Goal: Task Accomplishment & Management: Manage account settings

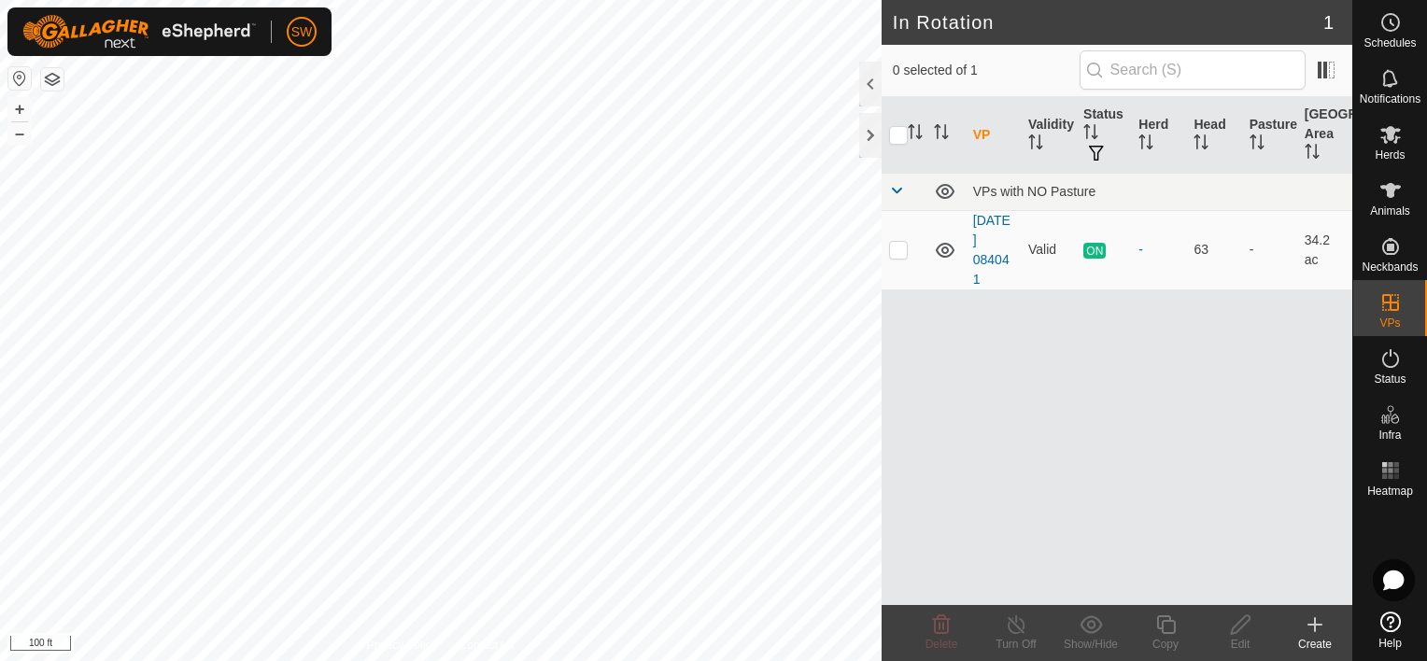
drag, startPoint x: 1397, startPoint y: 235, endPoint x: 1386, endPoint y: 193, distance: 43.5
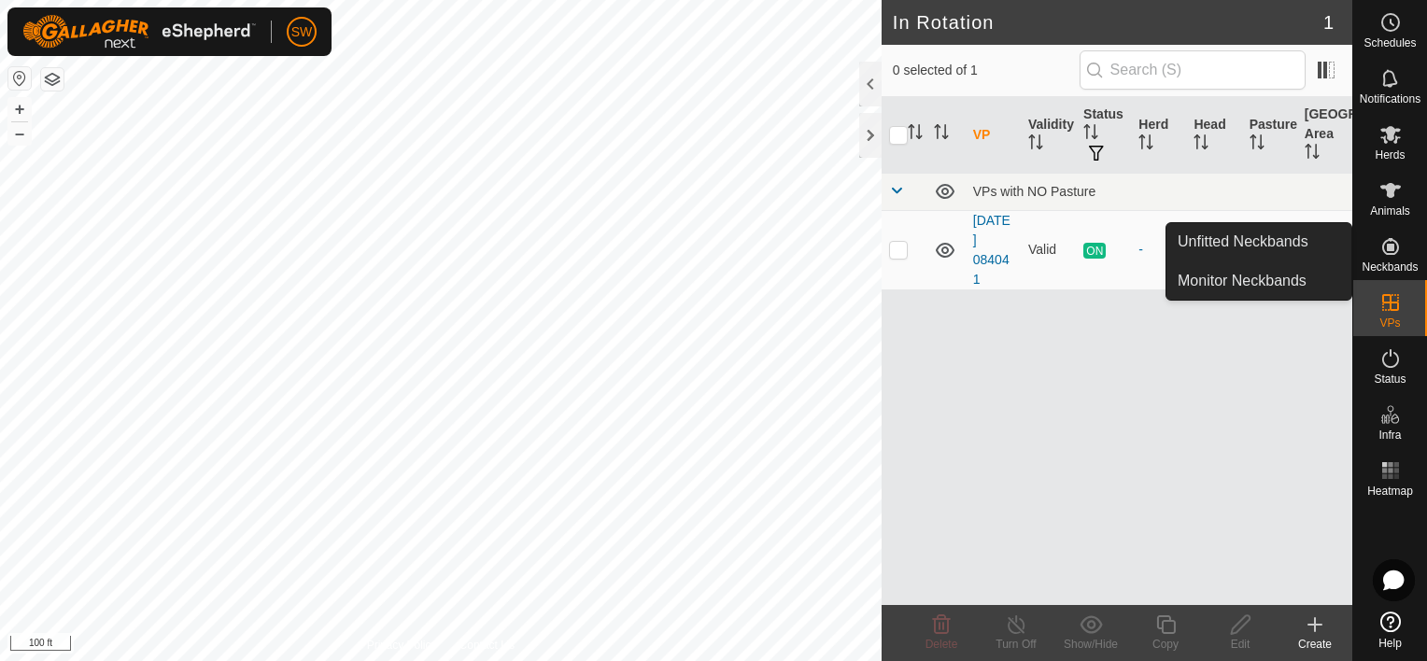
click at [1396, 250] on icon at bounding box center [1390, 246] width 22 height 22
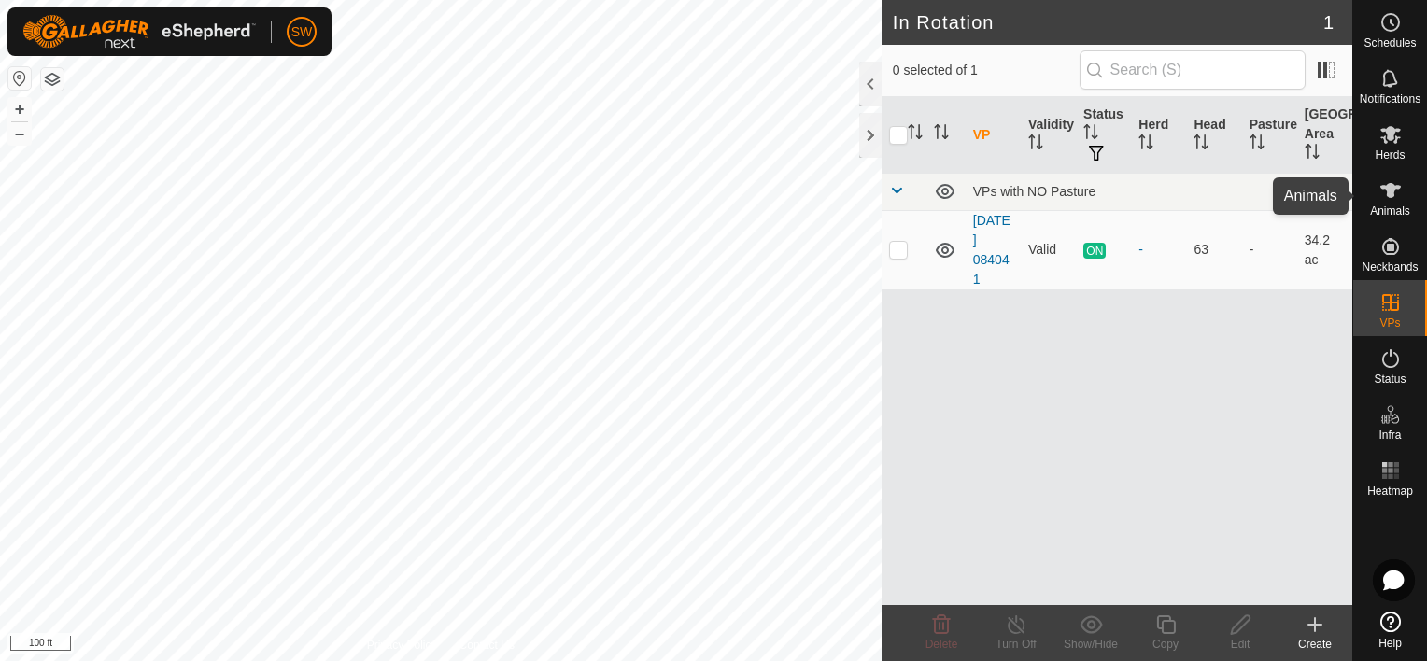
click at [1386, 205] on span "Animals" at bounding box center [1390, 210] width 40 height 11
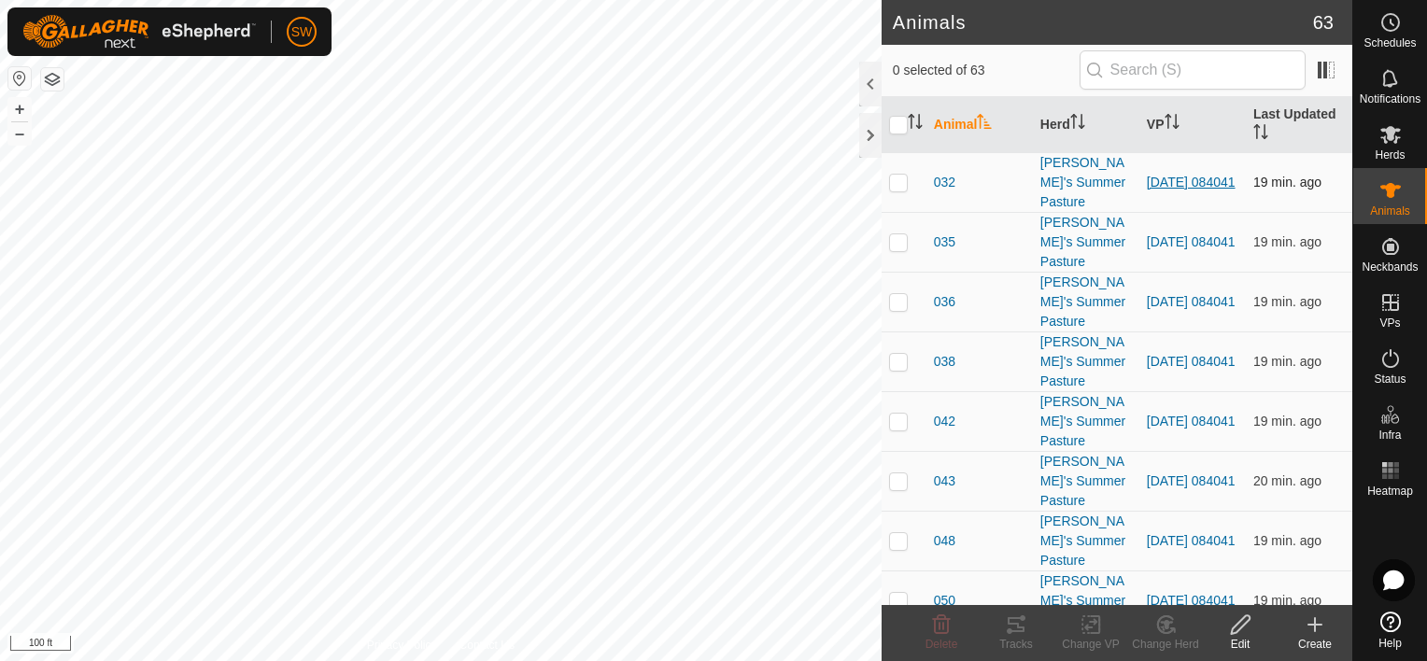
click at [1170, 190] on link "[DATE] 084041" at bounding box center [1191, 182] width 89 height 15
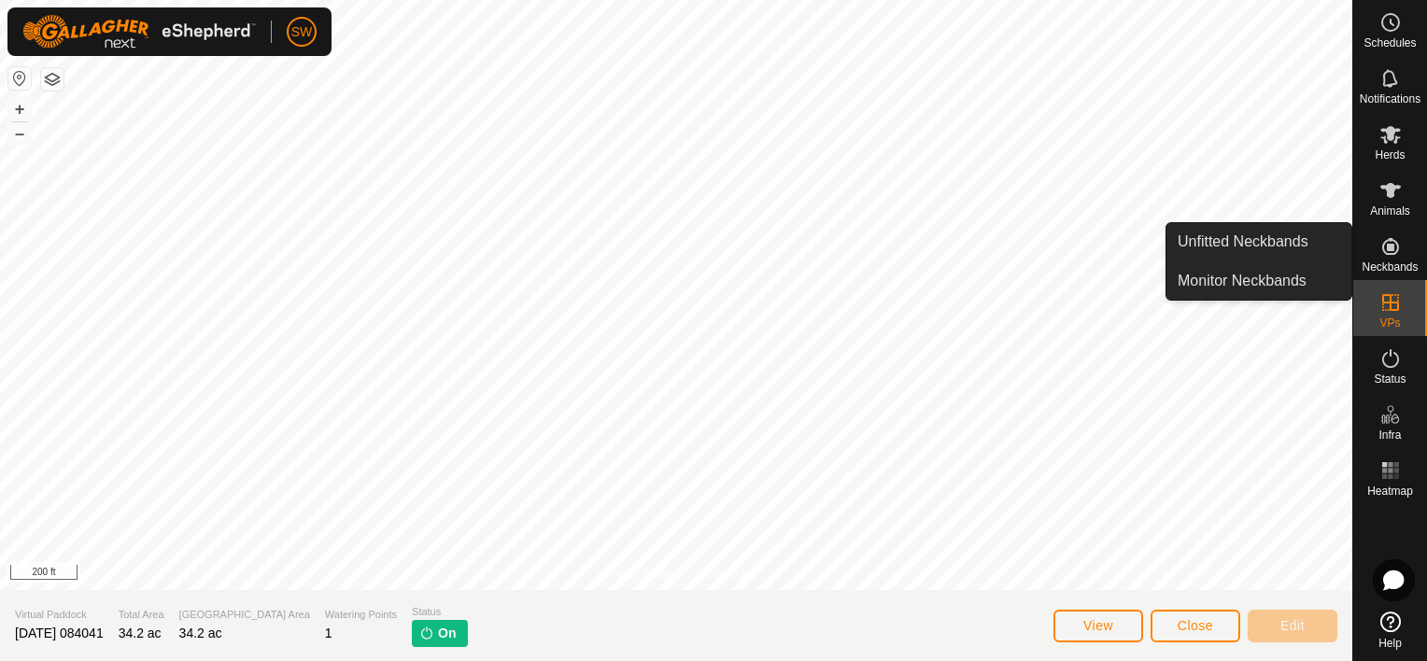
click at [1379, 250] on icon at bounding box center [1390, 246] width 22 height 22
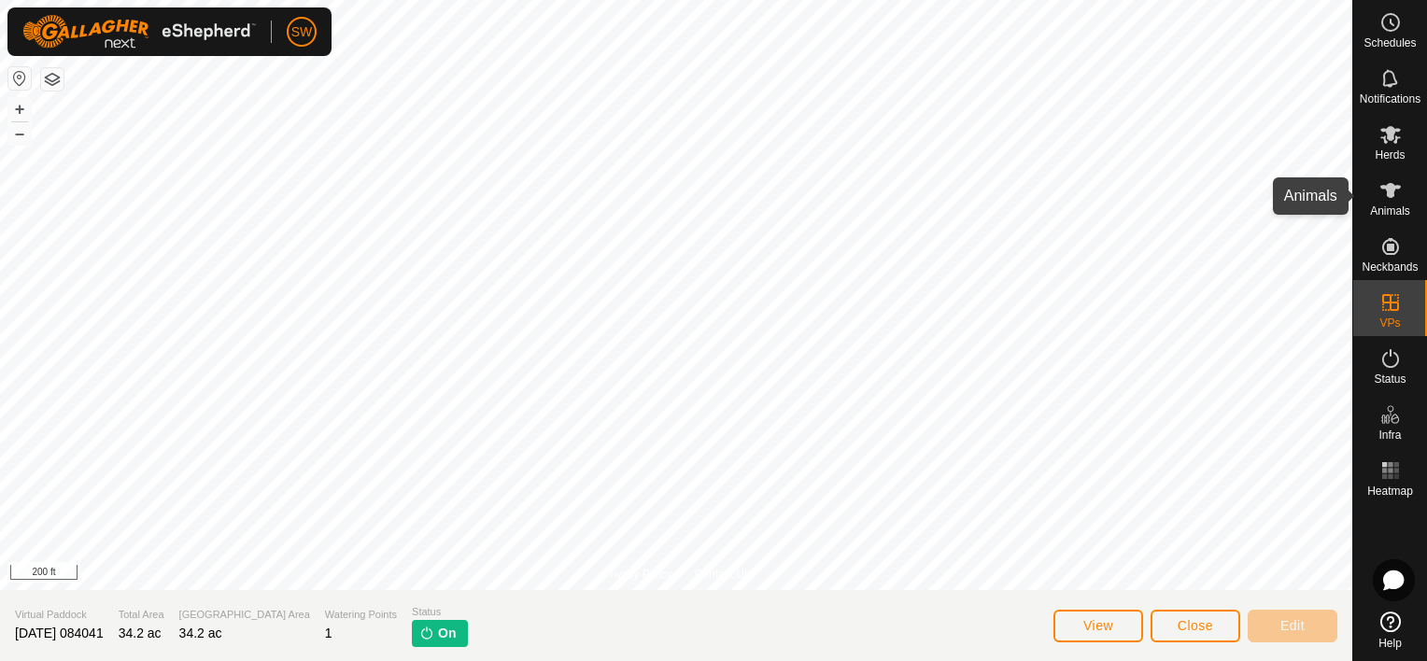
click at [1387, 207] on span "Animals" at bounding box center [1390, 210] width 40 height 11
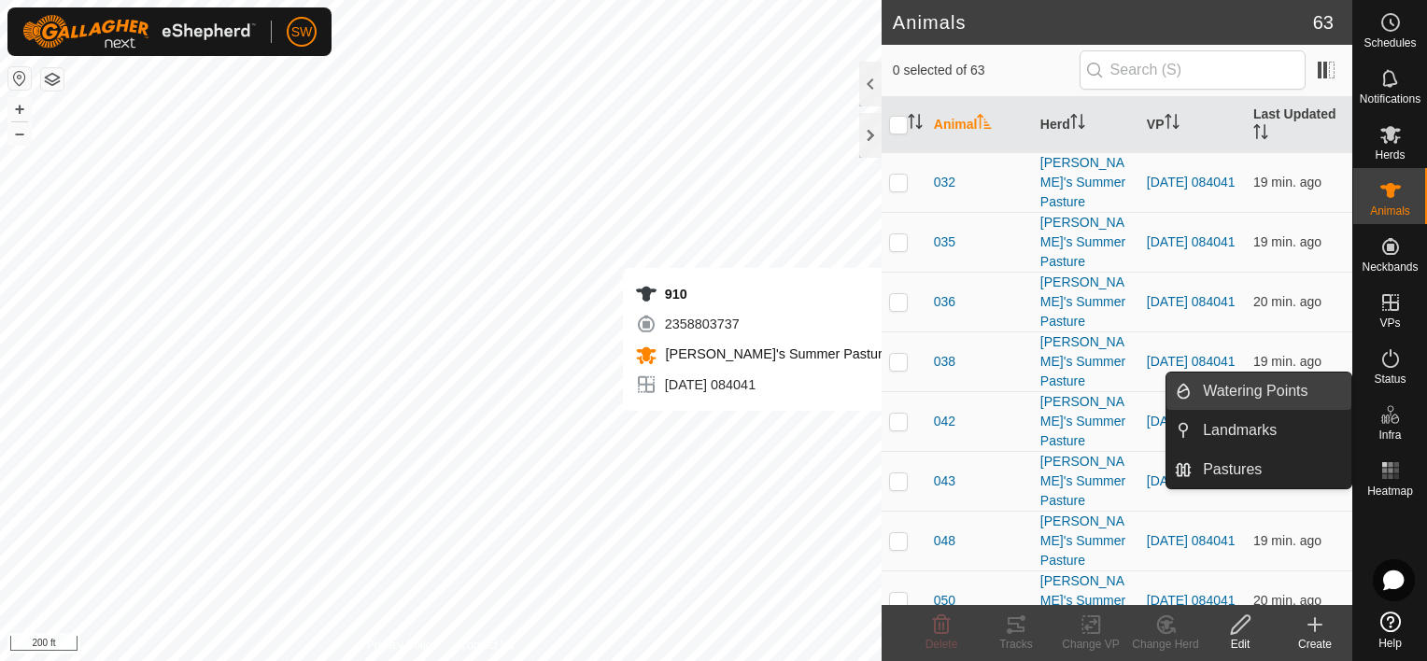
click at [1305, 396] on link "Watering Points" at bounding box center [1271, 391] width 160 height 37
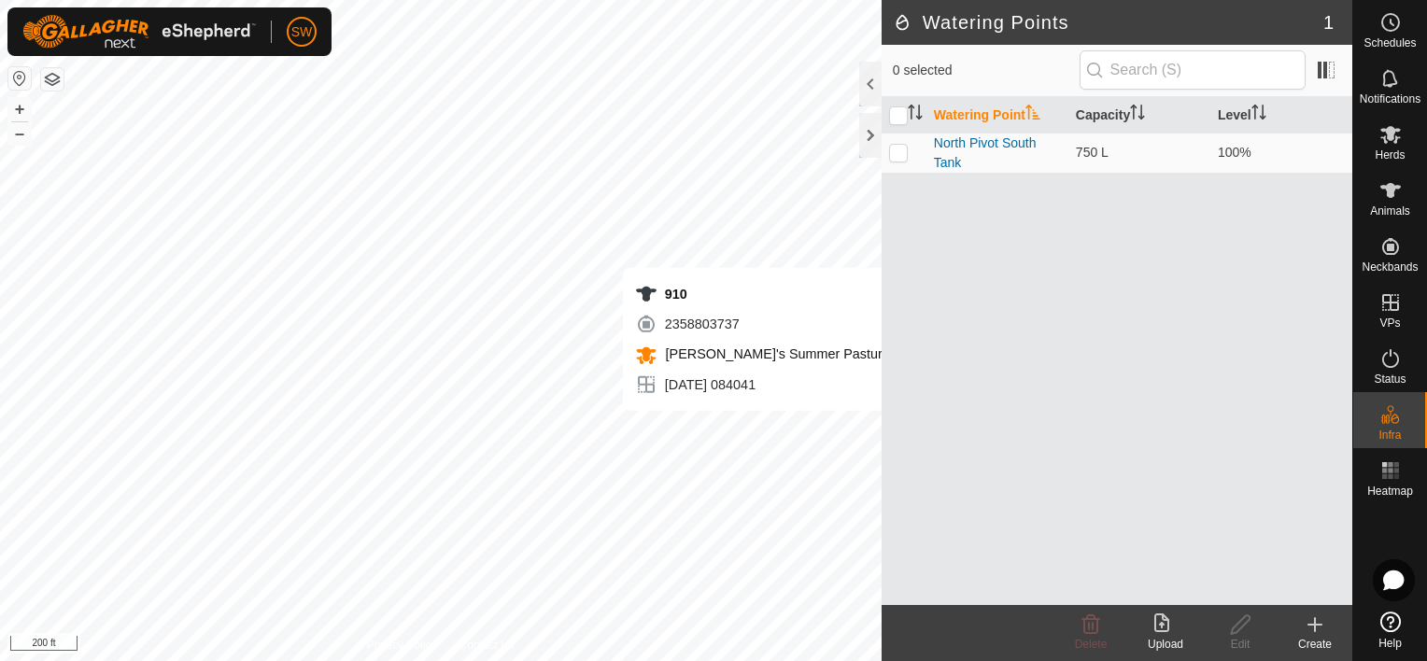
click at [1322, 645] on div "Create" at bounding box center [1314, 644] width 75 height 17
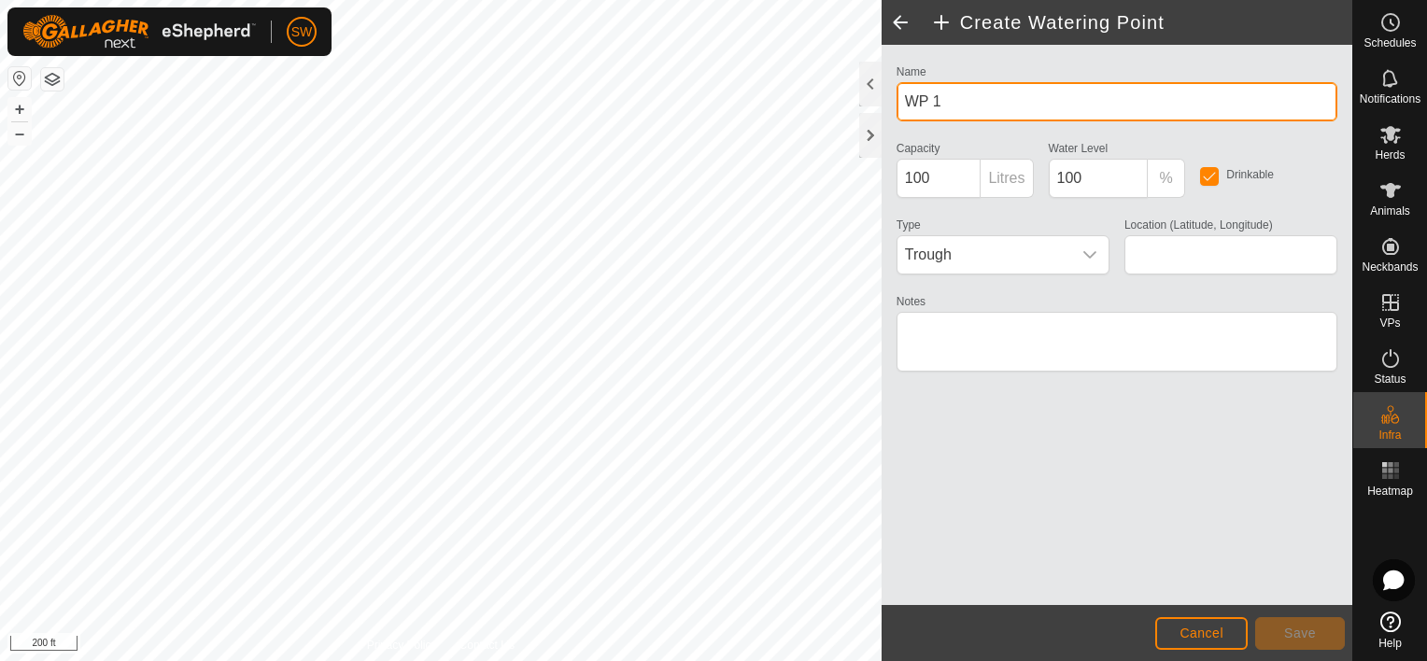
click at [1030, 103] on input "WP 1" at bounding box center [1116, 101] width 441 height 39
type input "W"
type input "North Pivot North Tank"
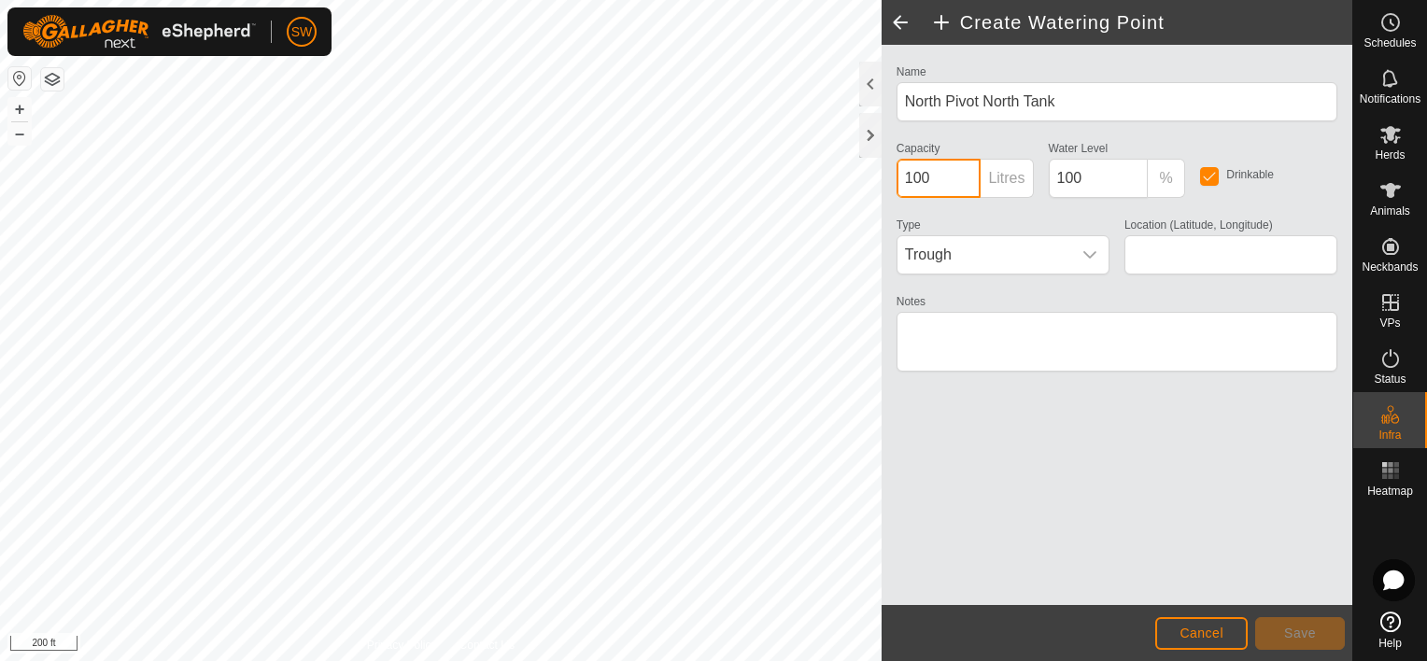
click at [967, 179] on input "100" at bounding box center [938, 178] width 85 height 39
type input "1"
type input "750"
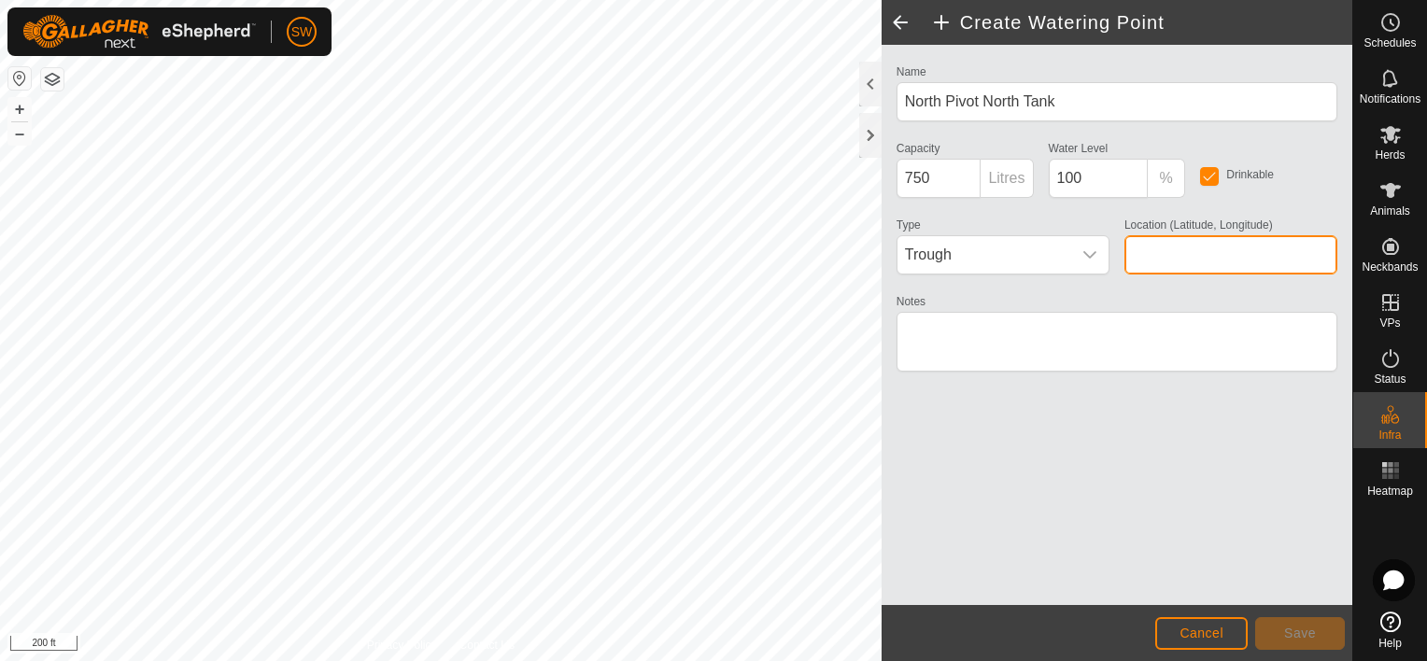
click at [1219, 246] on input "Location (Latitude, Longitude)" at bounding box center [1230, 254] width 213 height 39
type input "45.6347,-108.81552"
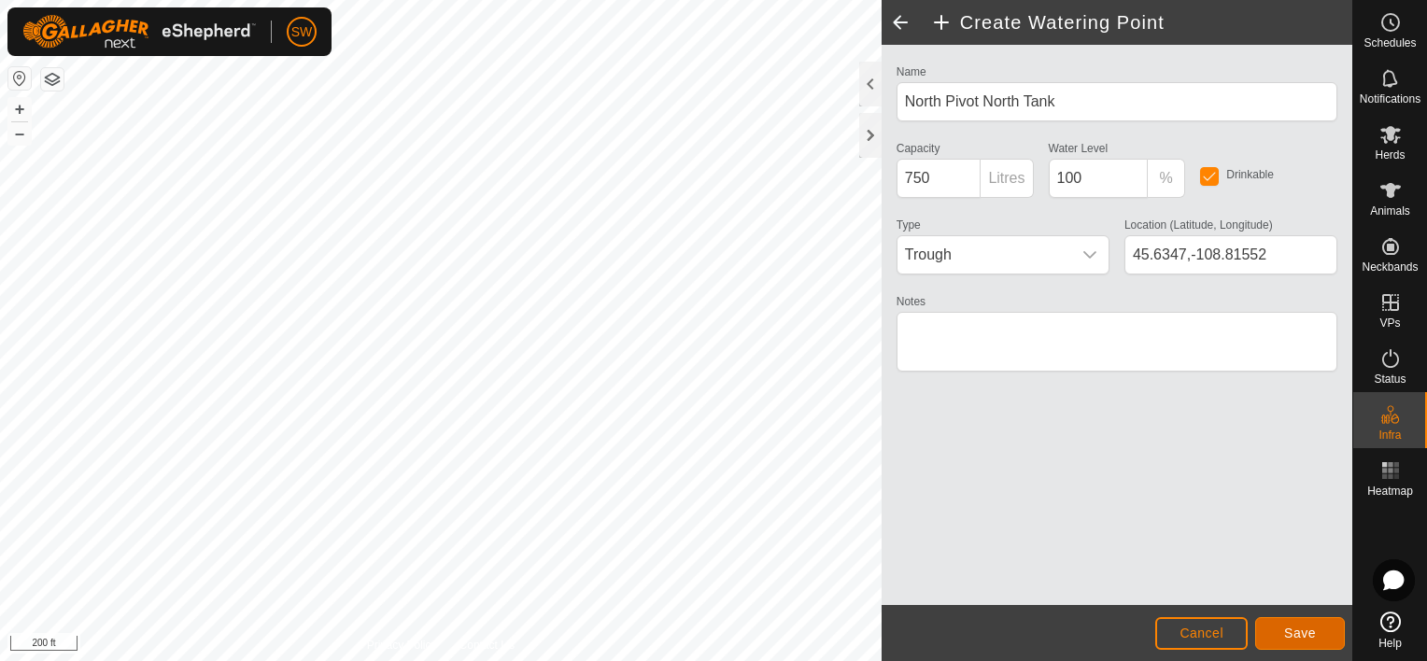
click at [1320, 629] on button "Save" at bounding box center [1300, 633] width 90 height 33
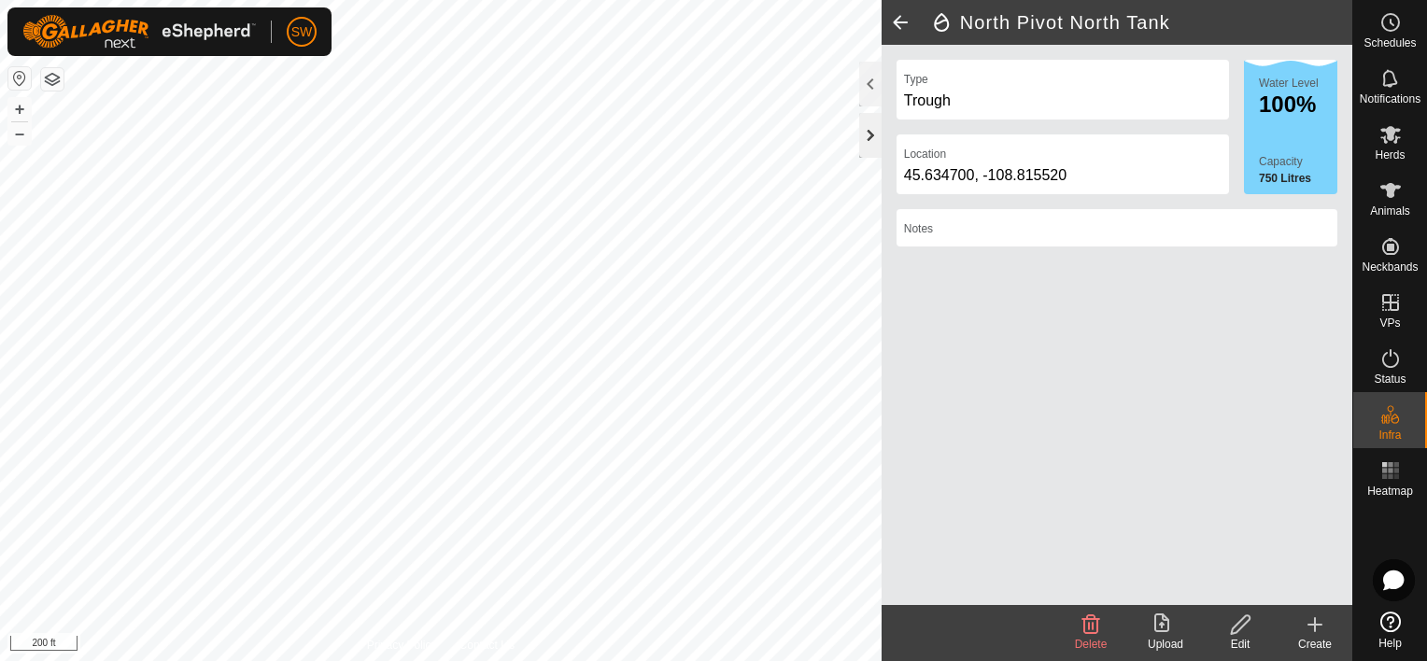
click at [870, 125] on div at bounding box center [870, 135] width 22 height 45
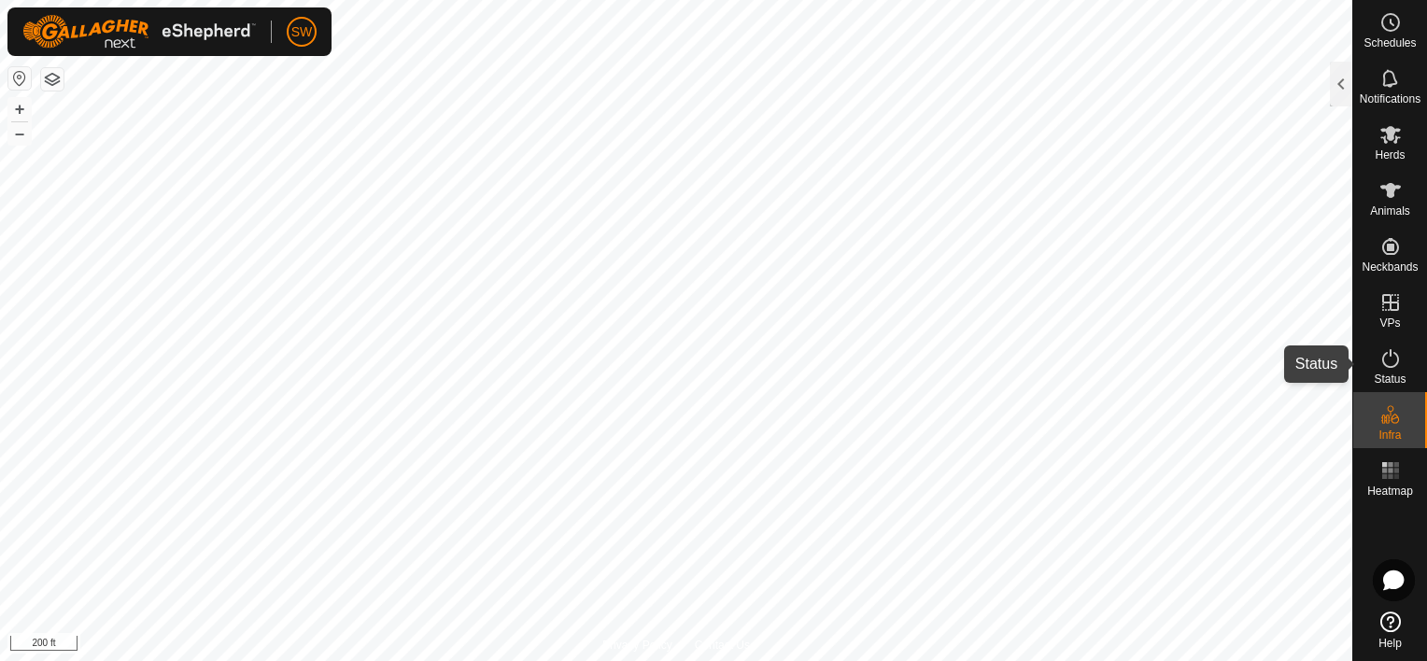
click at [1405, 373] on div "Status" at bounding box center [1390, 364] width 74 height 56
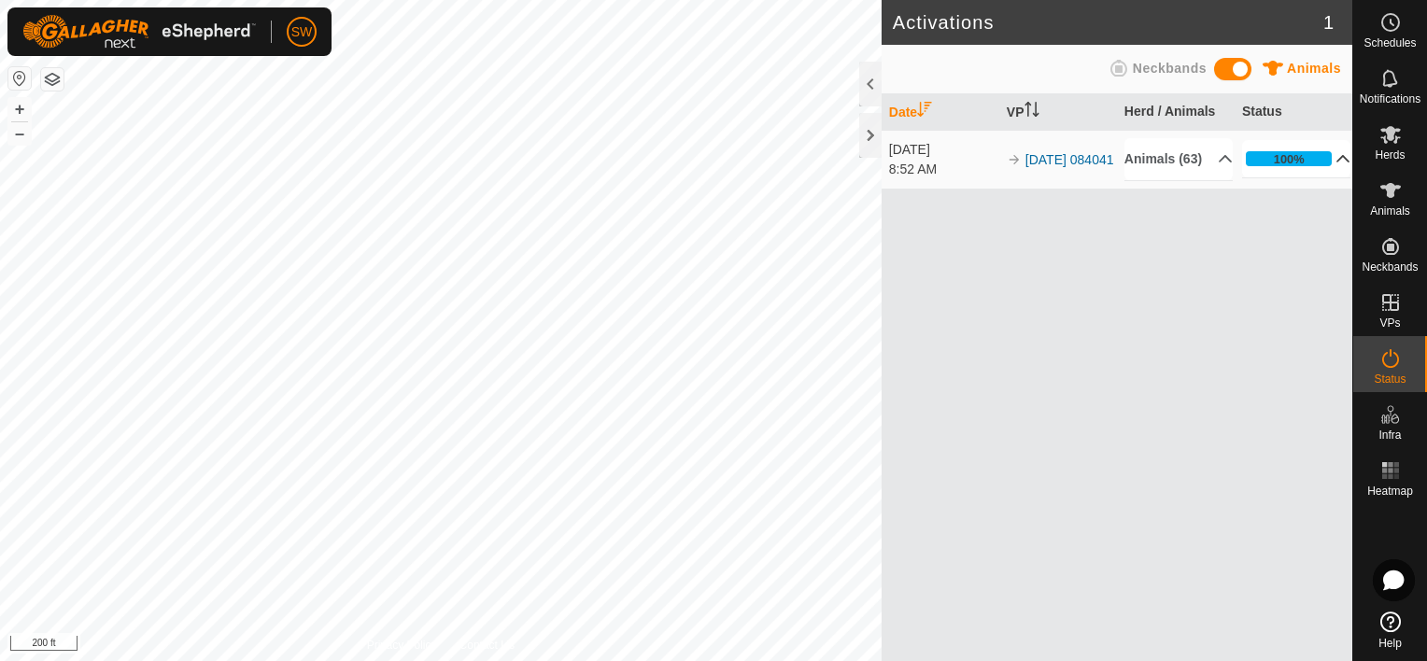
click at [1303, 162] on p-accordion-header "100%" at bounding box center [1296, 158] width 109 height 37
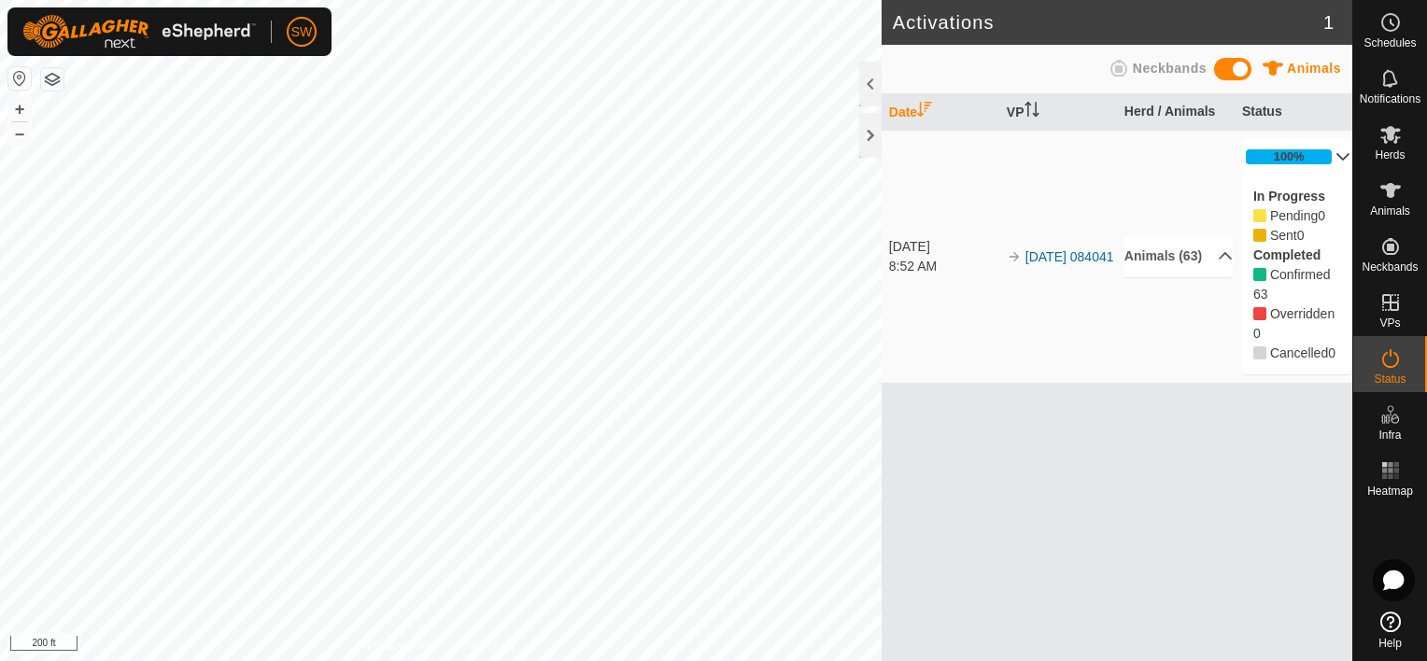
click at [1293, 163] on p-accordion-header "100%" at bounding box center [1296, 156] width 109 height 37
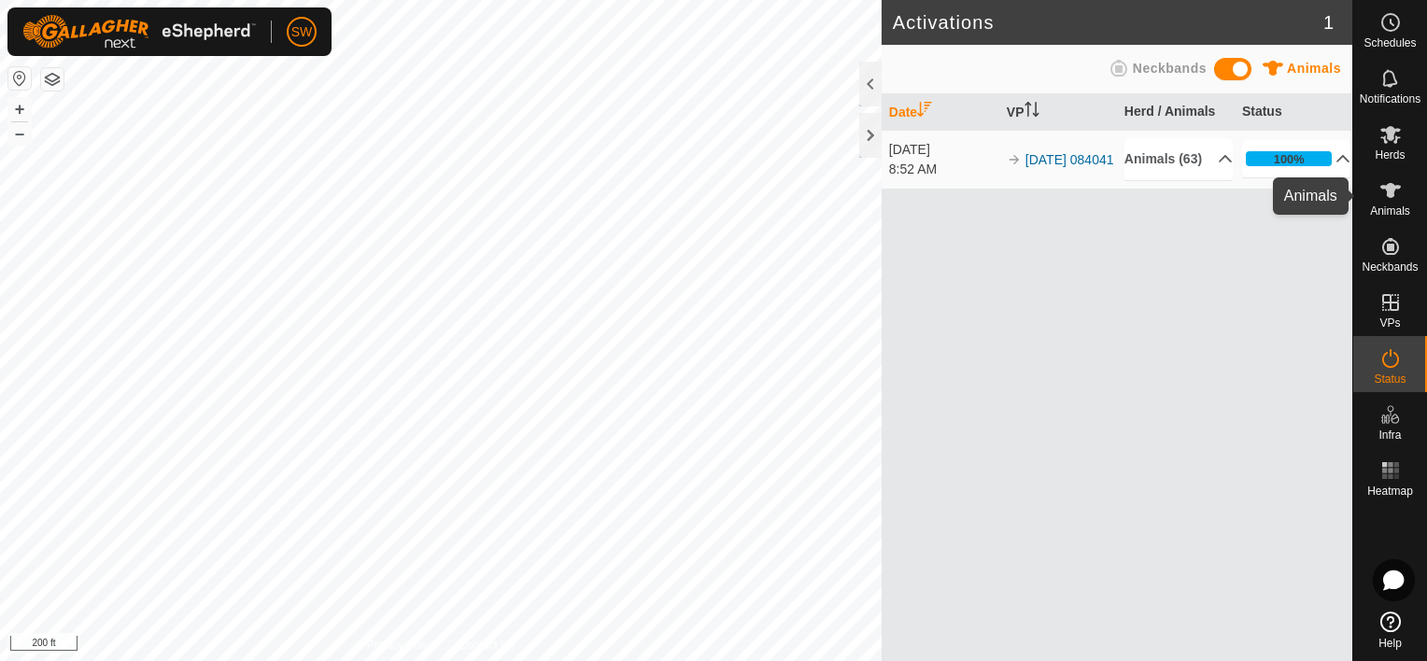
click at [1382, 210] on span "Animals" at bounding box center [1390, 210] width 40 height 11
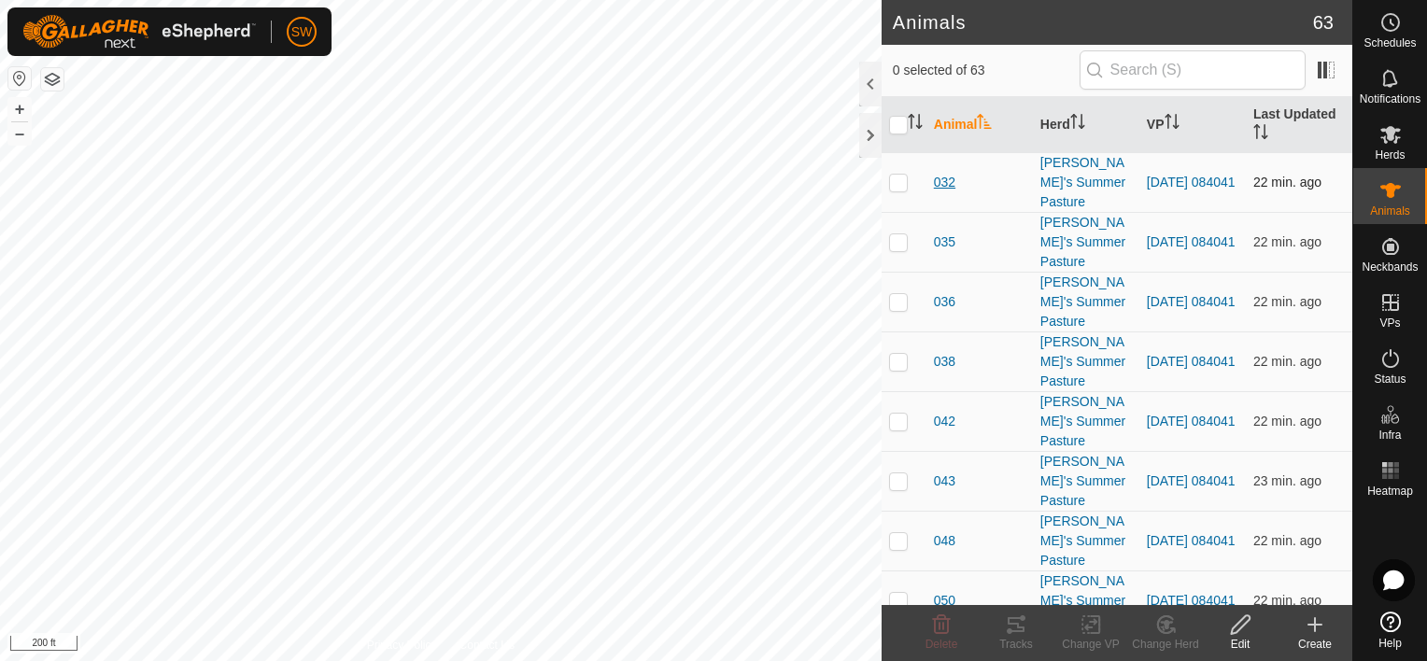
click at [939, 179] on span "032" at bounding box center [944, 183] width 21 height 20
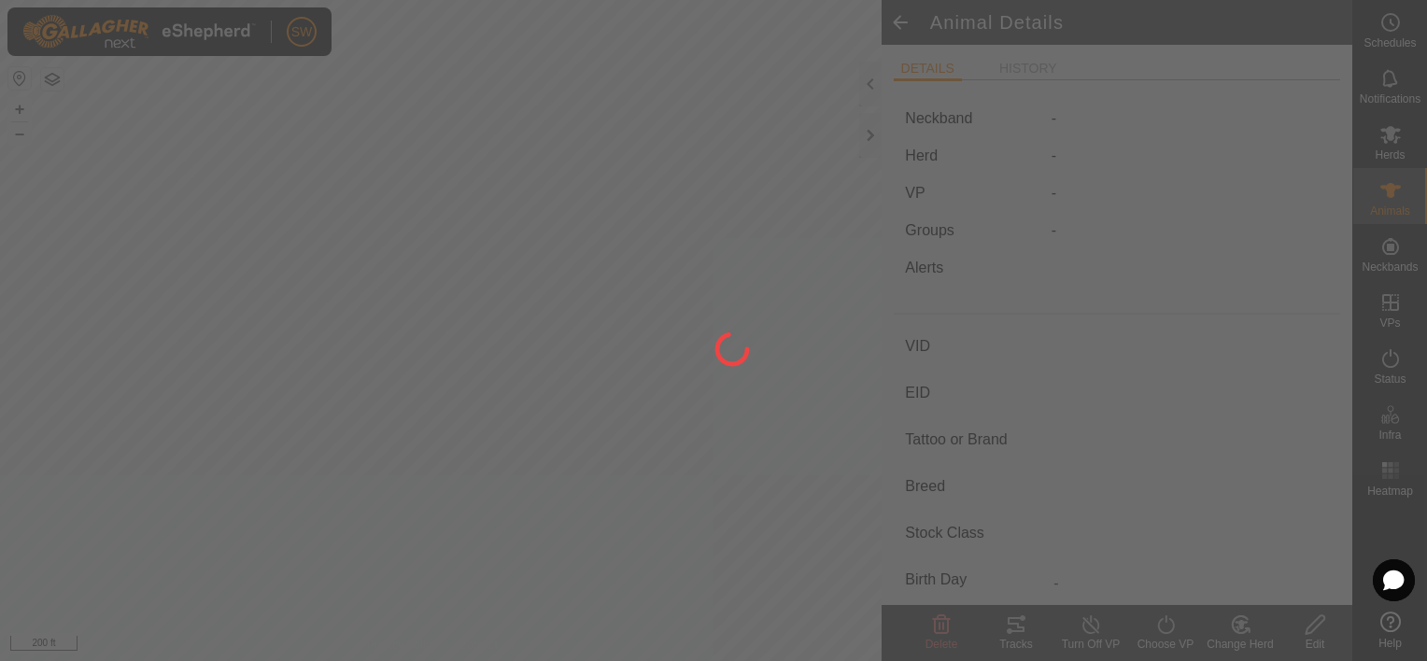
type input "032"
type input "-"
type input "Black Baldy"
type input "-"
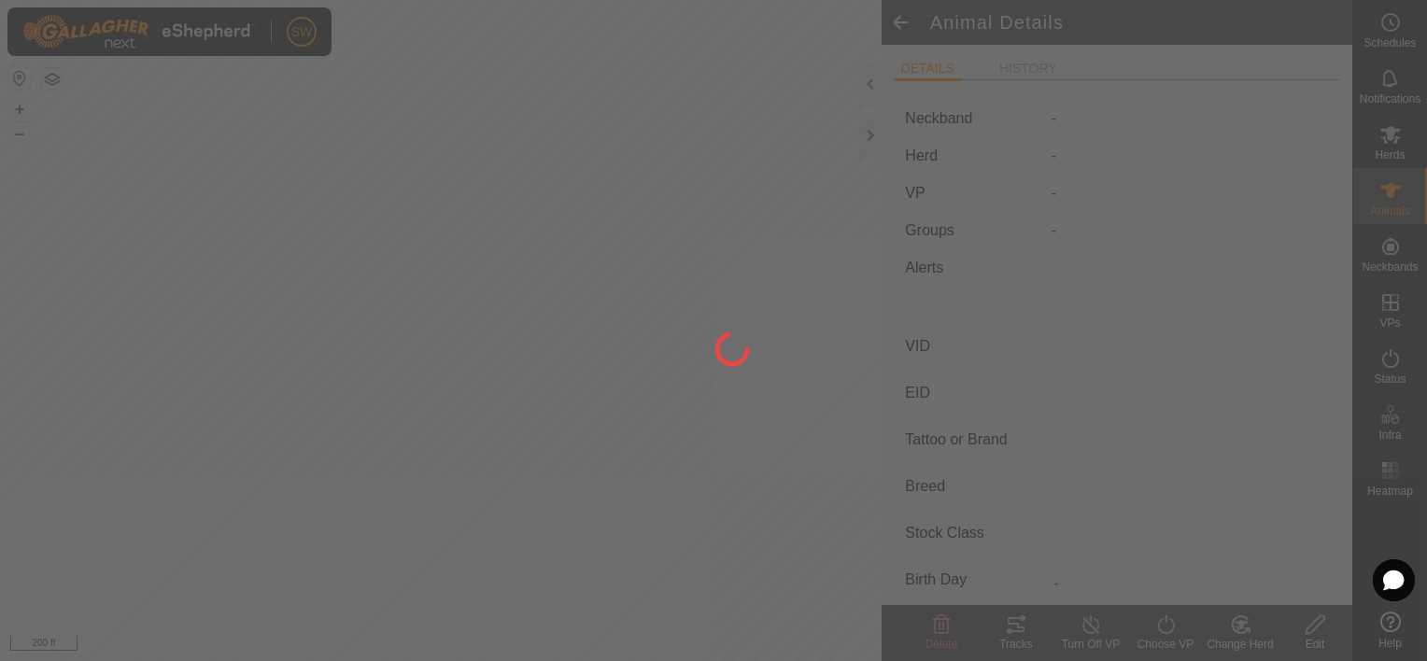
type input "0 kg"
type input "-"
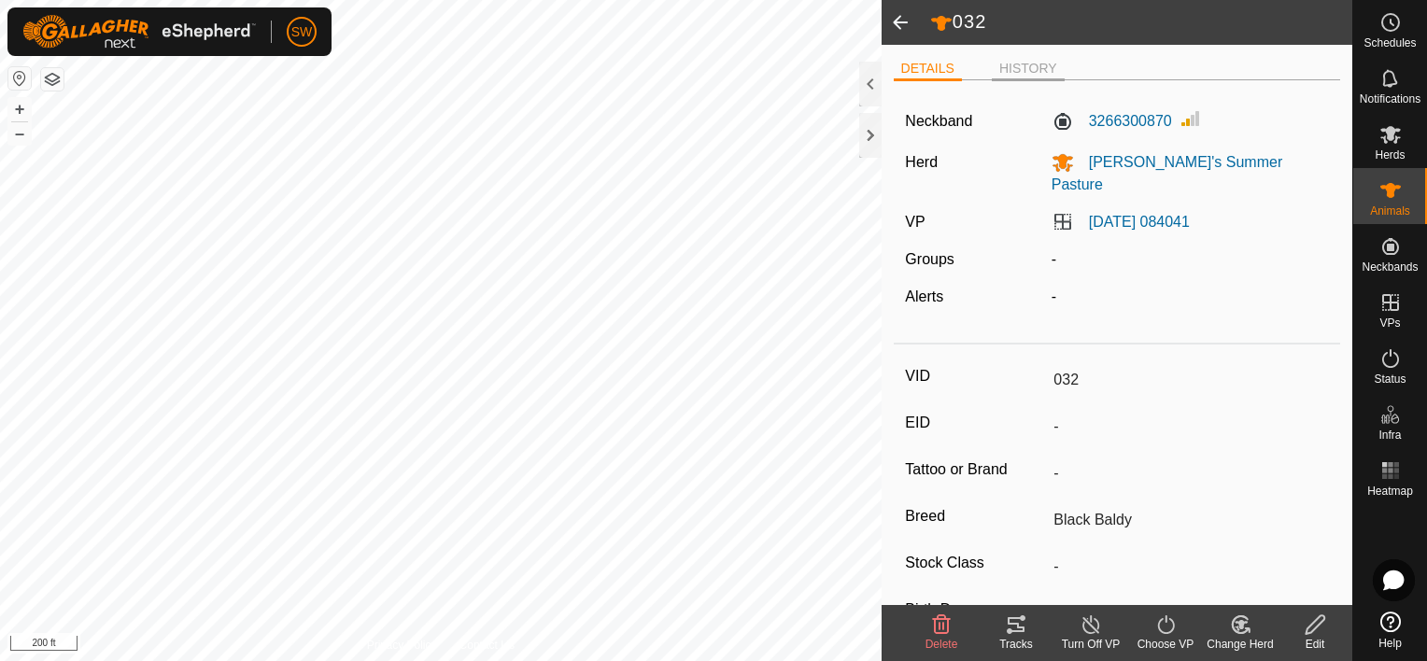
click at [1013, 67] on li "HISTORY" at bounding box center [1028, 70] width 73 height 22
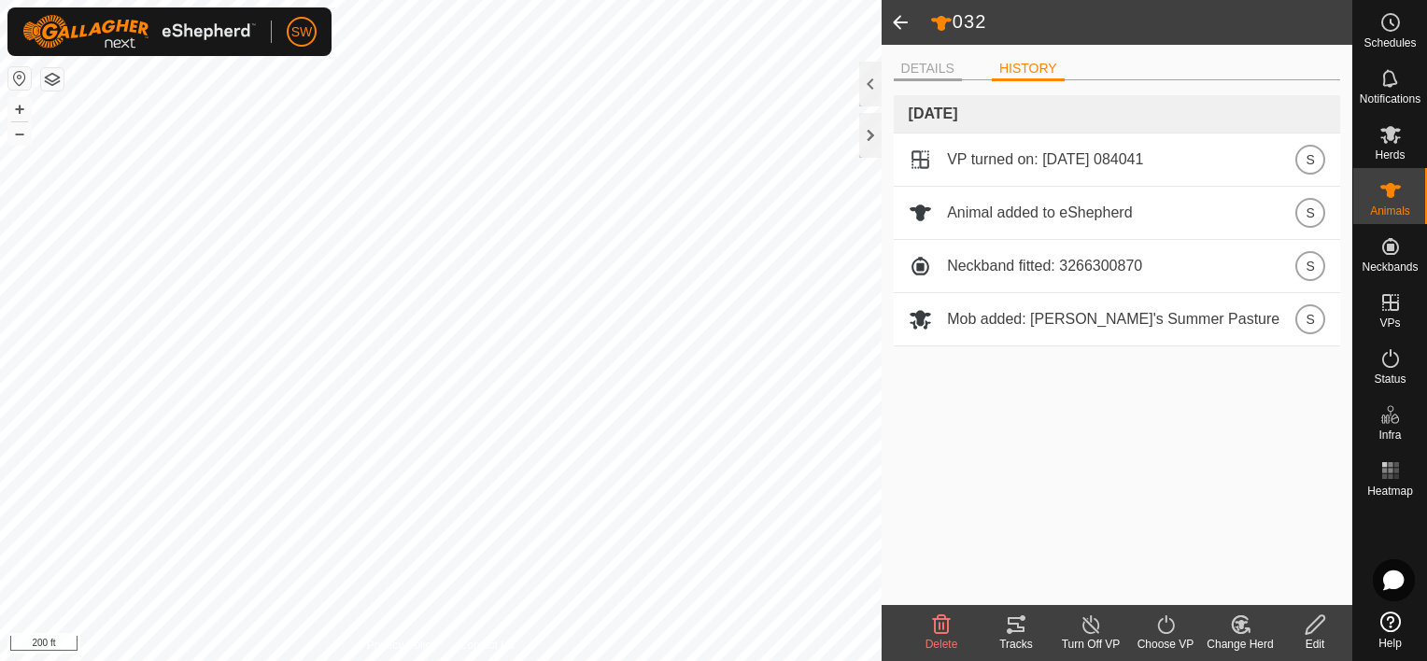
click at [933, 73] on li "DETAILS" at bounding box center [928, 70] width 68 height 22
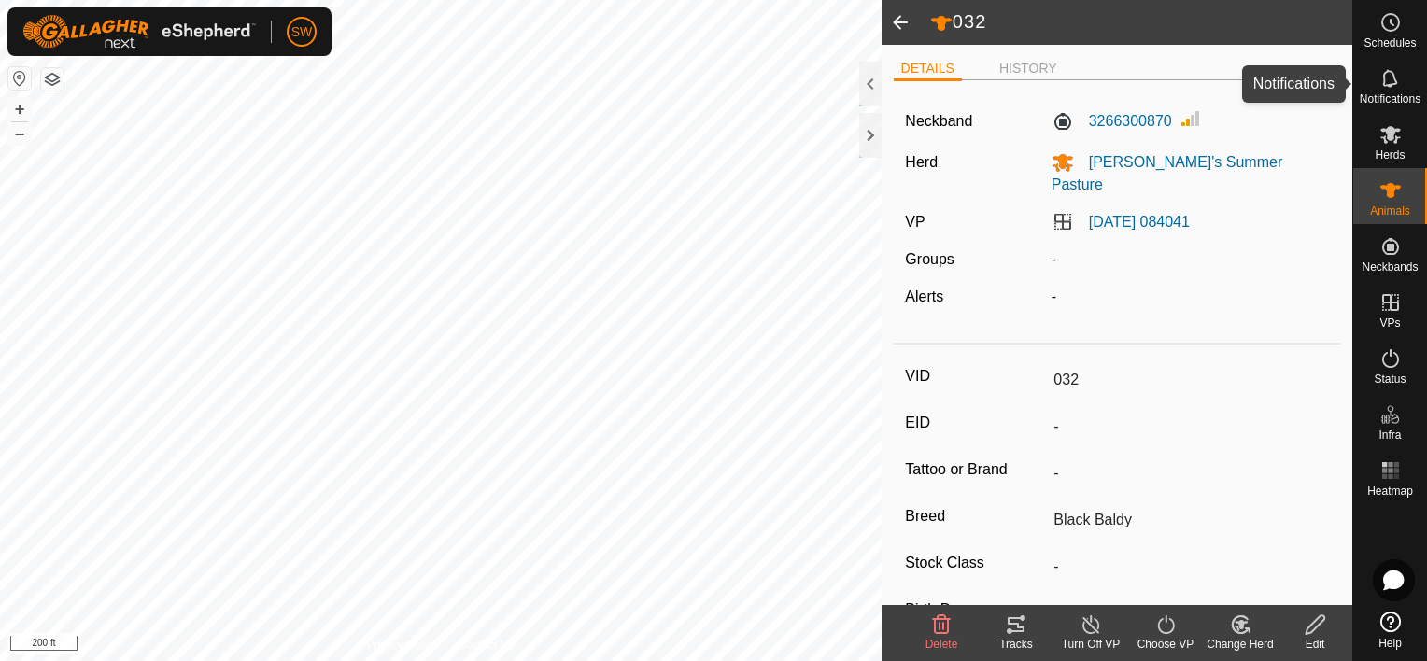
click at [1389, 99] on span "Notifications" at bounding box center [1389, 98] width 61 height 11
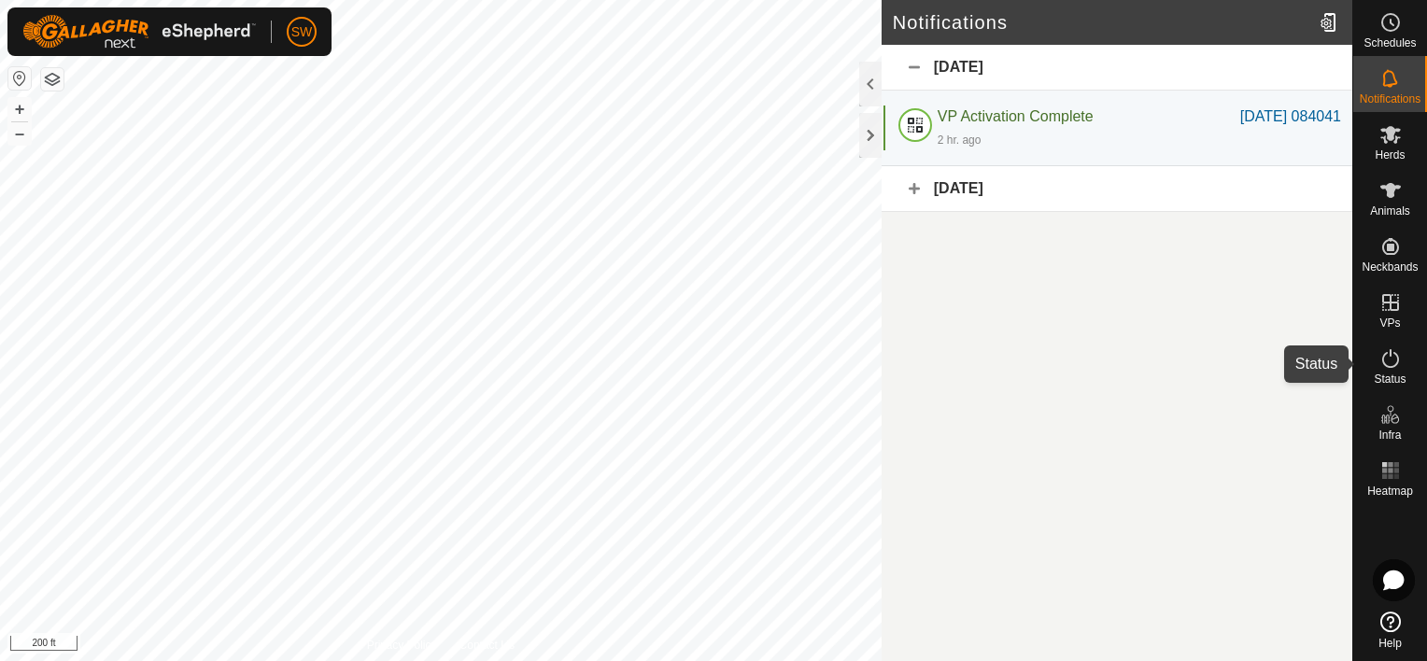
click at [1392, 356] on icon at bounding box center [1390, 358] width 22 height 22
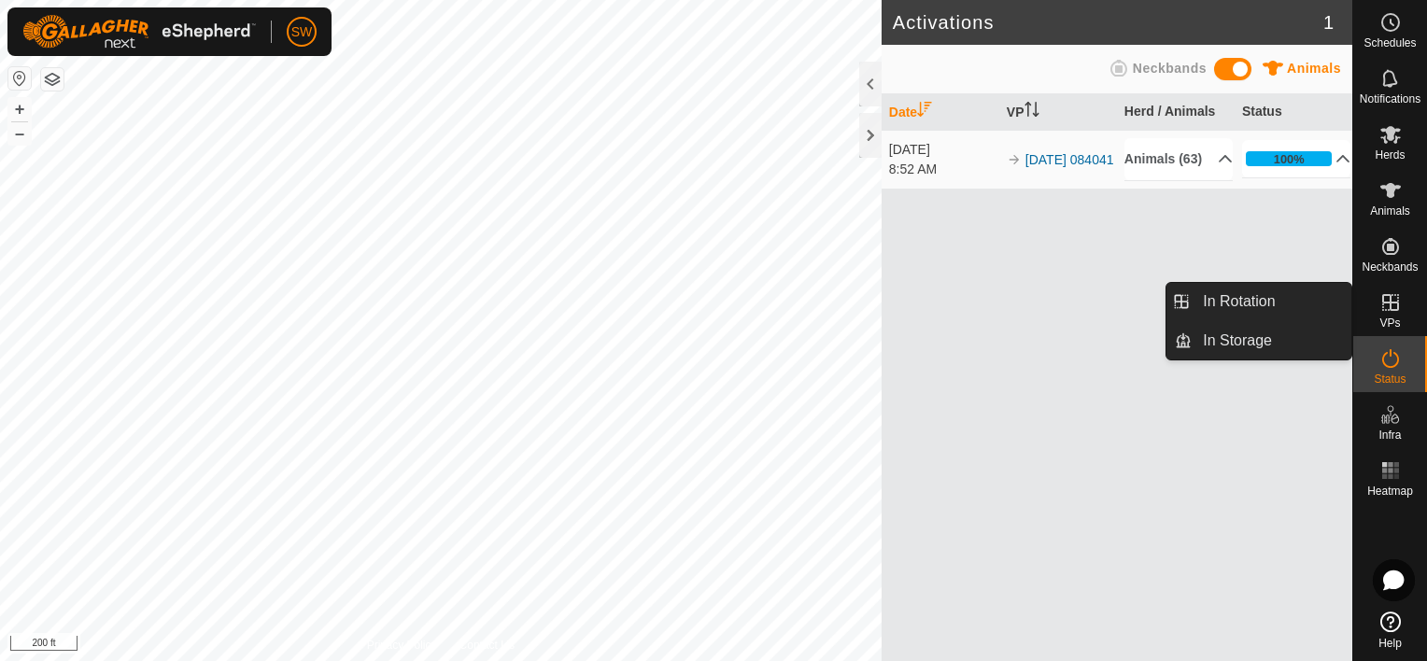
click at [1289, 291] on link "In Rotation" at bounding box center [1271, 301] width 160 height 37
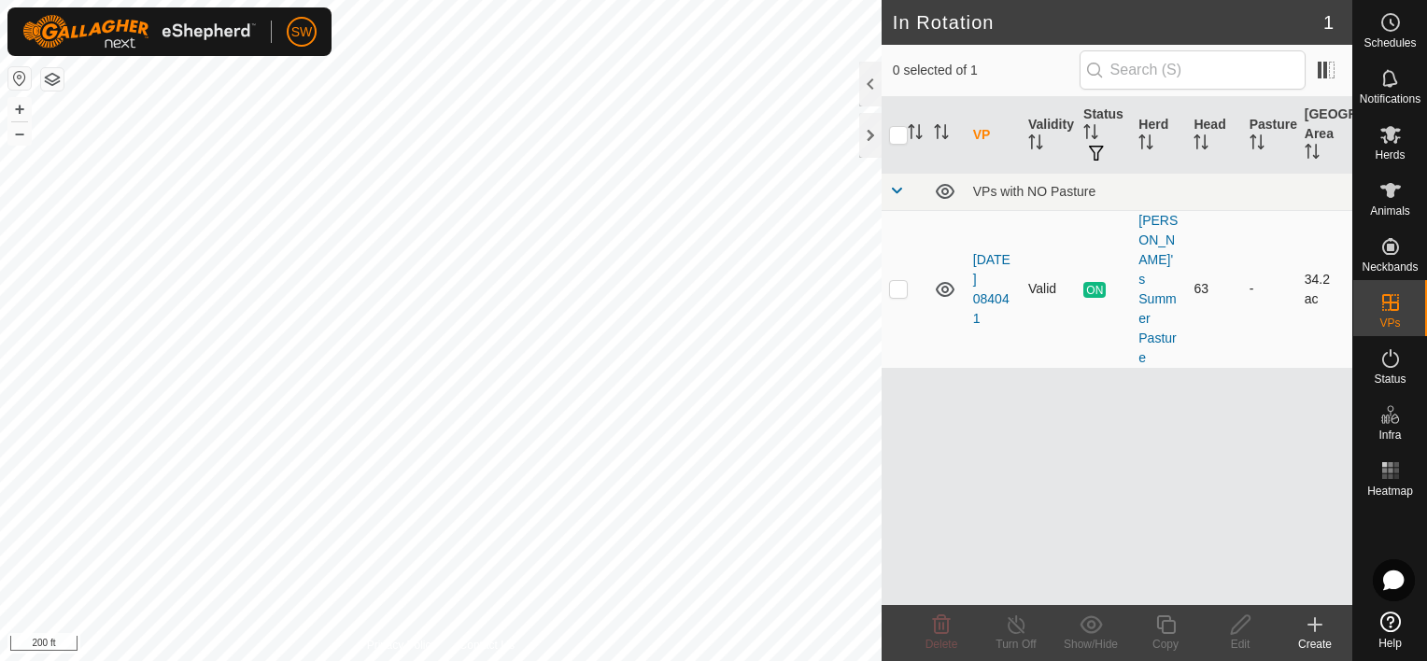
click at [941, 282] on icon at bounding box center [945, 289] width 19 height 15
click at [941, 278] on icon at bounding box center [945, 289] width 22 height 22
checkbox input "true"
checkbox input "false"
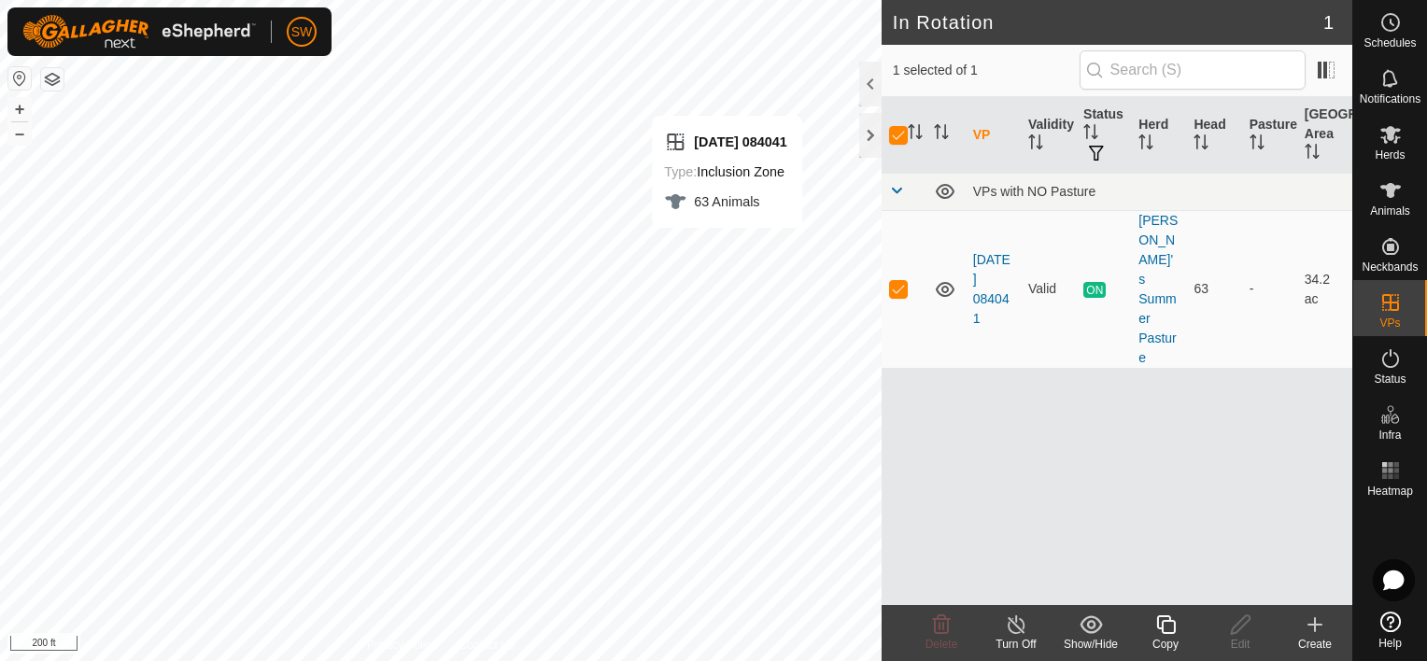
checkbox input "false"
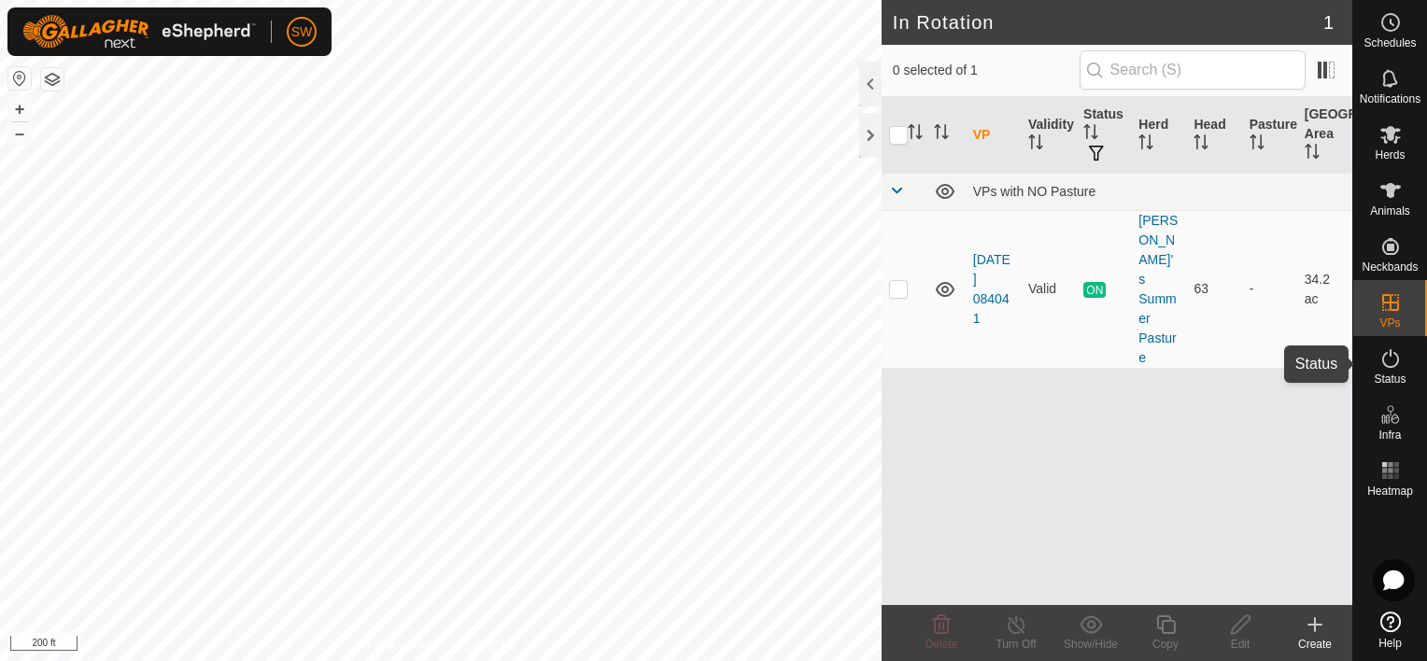
click at [1400, 373] on span "Status" at bounding box center [1389, 378] width 32 height 11
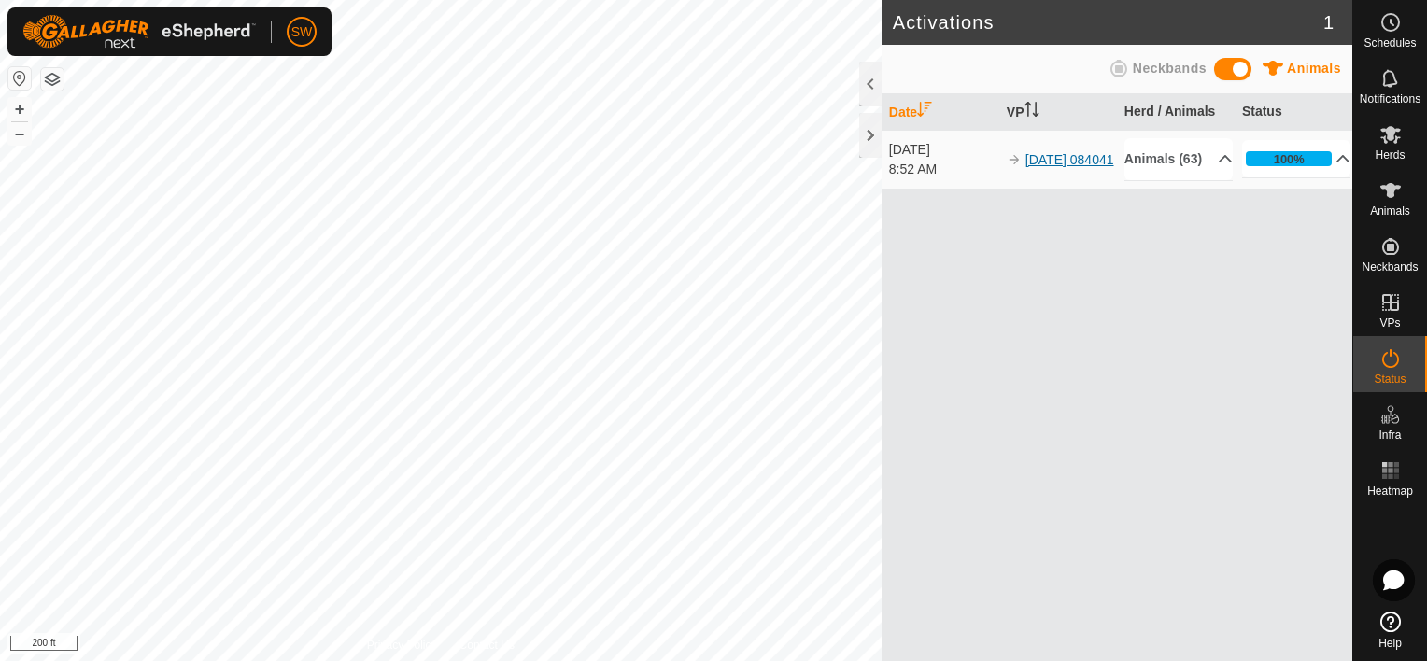
click at [1053, 159] on link "[DATE] 084041" at bounding box center [1069, 159] width 89 height 15
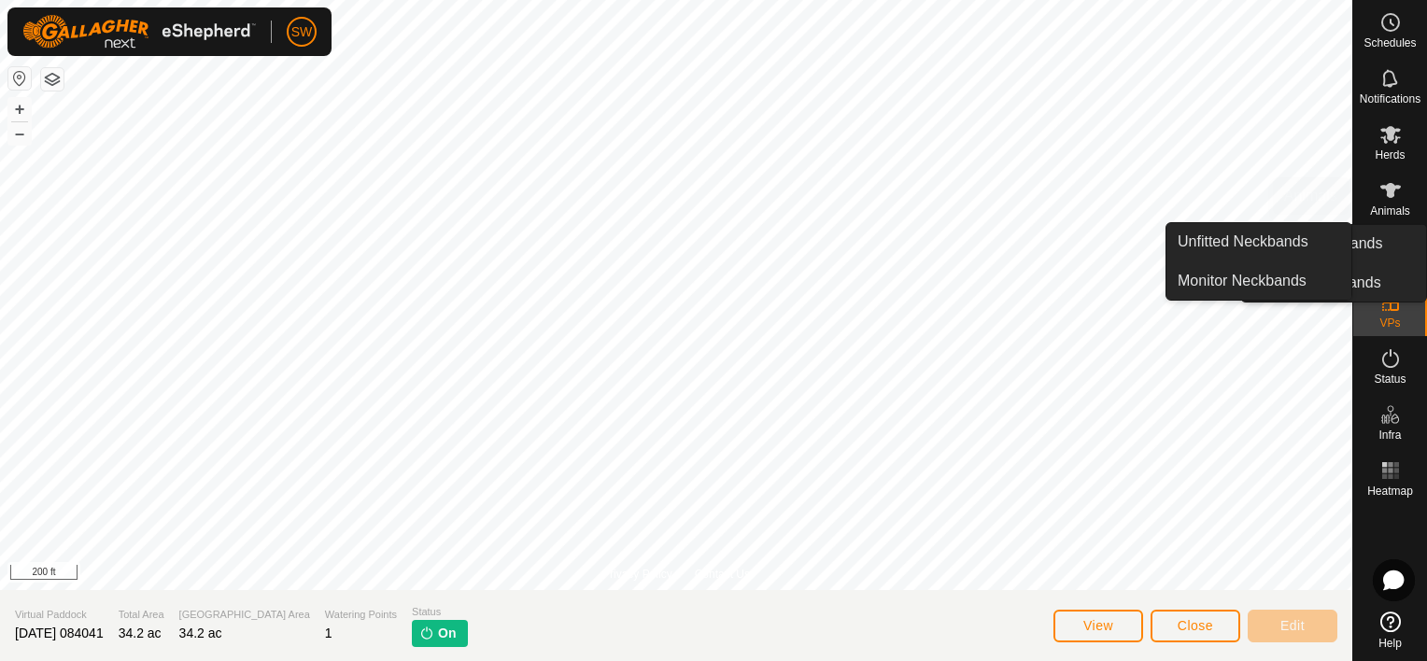
click at [1396, 205] on span "Animals" at bounding box center [1390, 210] width 40 height 11
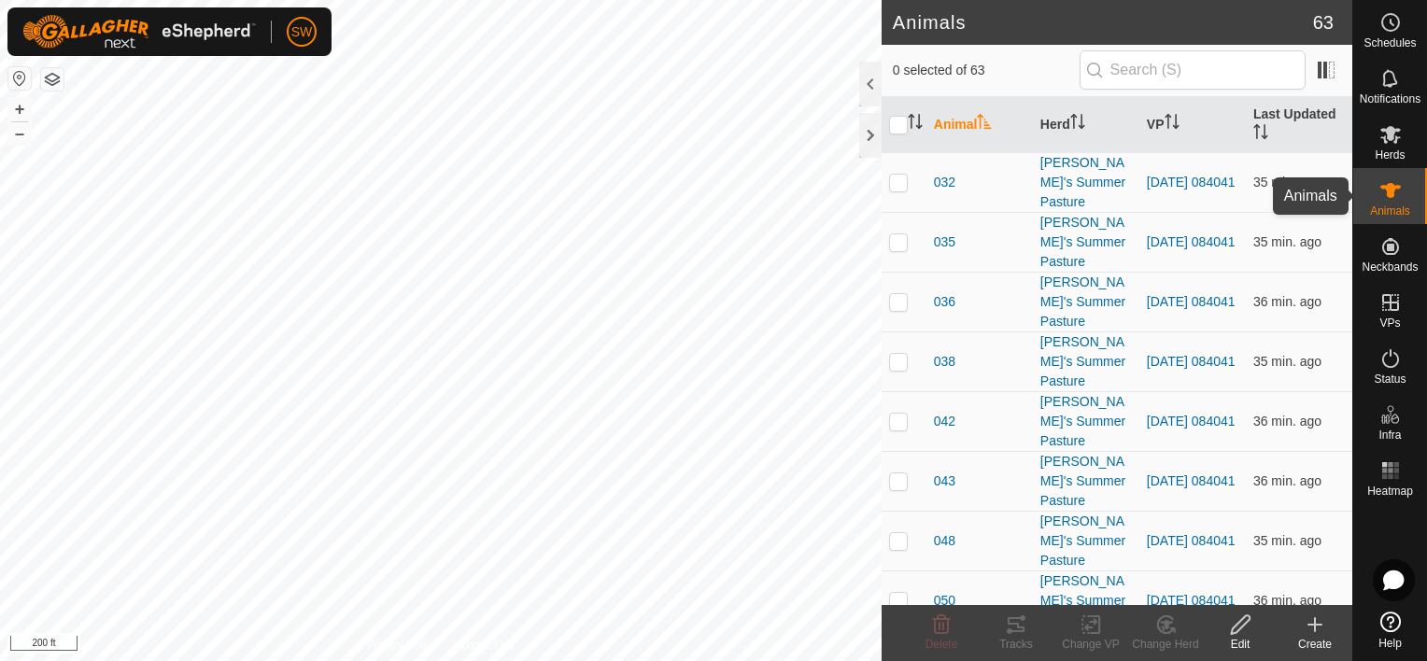
click at [1401, 181] on es-animals-svg-icon at bounding box center [1390, 191] width 34 height 30
click at [1401, 101] on span "Notifications" at bounding box center [1389, 98] width 61 height 11
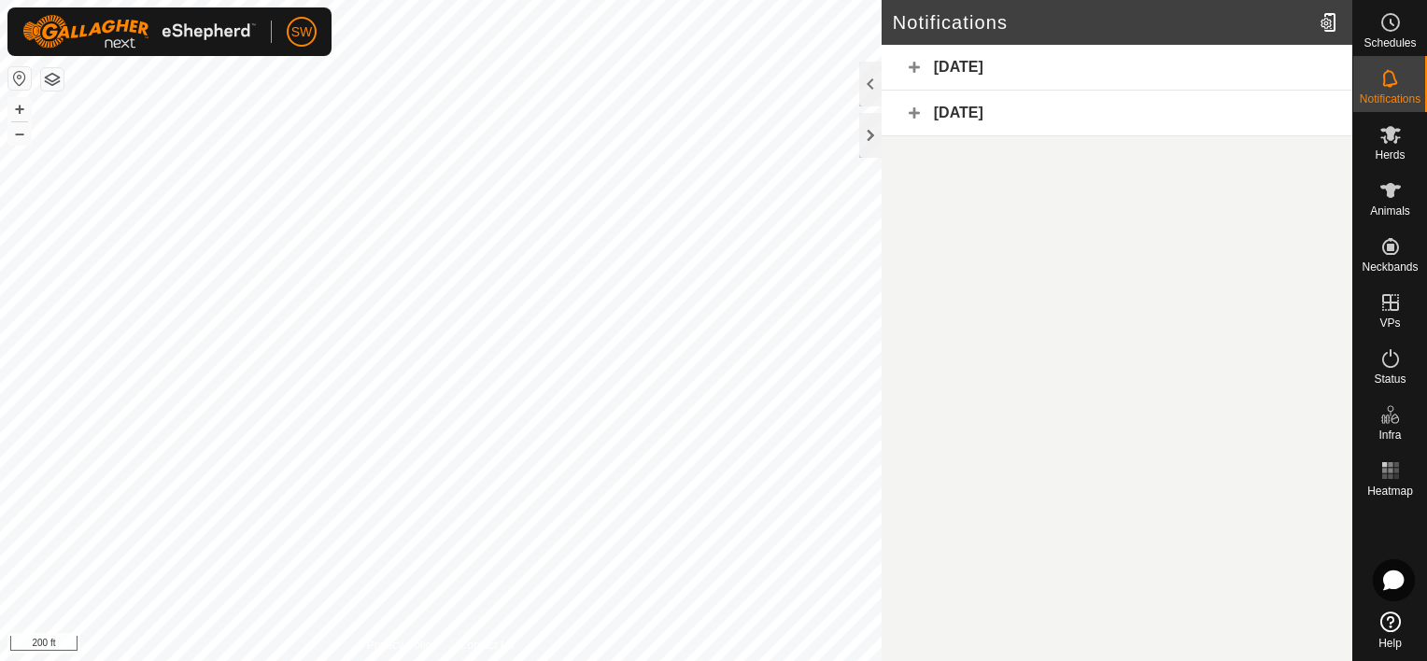
click at [1176, 60] on div "[DATE]" at bounding box center [1116, 68] width 471 height 46
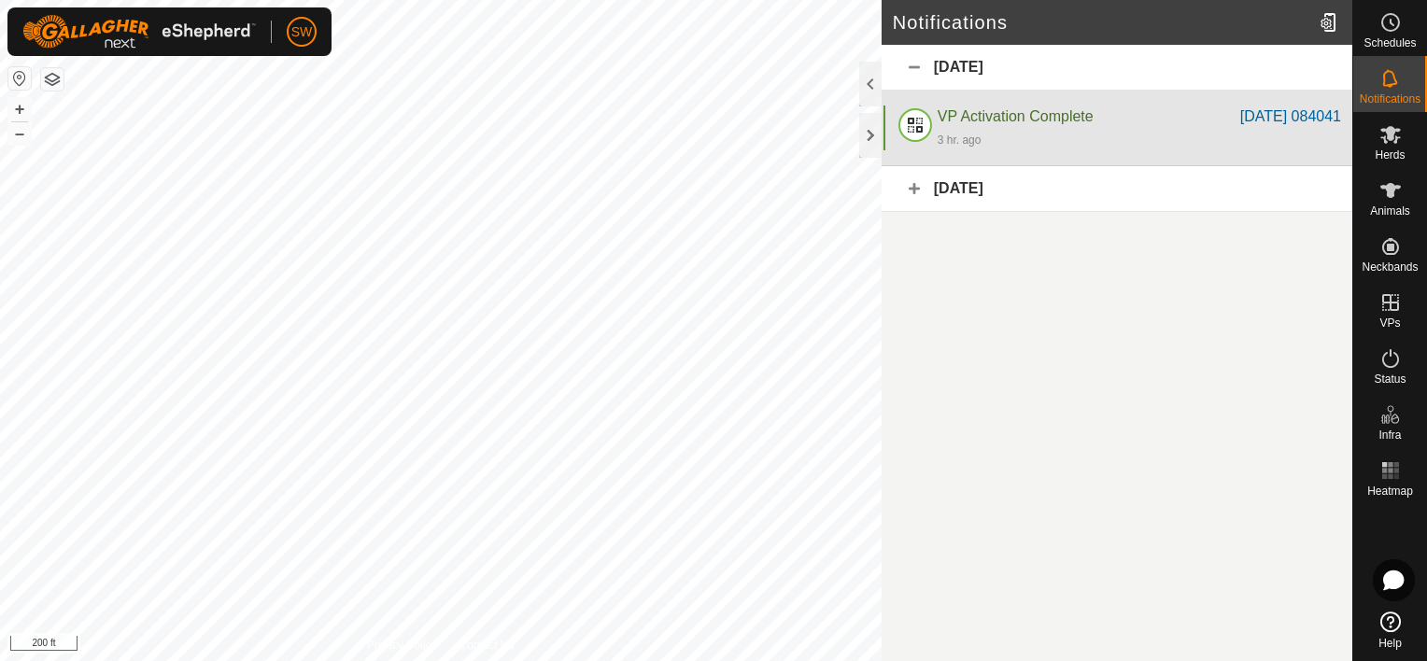
click at [1131, 149] on div "3 hr. ago" at bounding box center [1138, 139] width 403 height 22
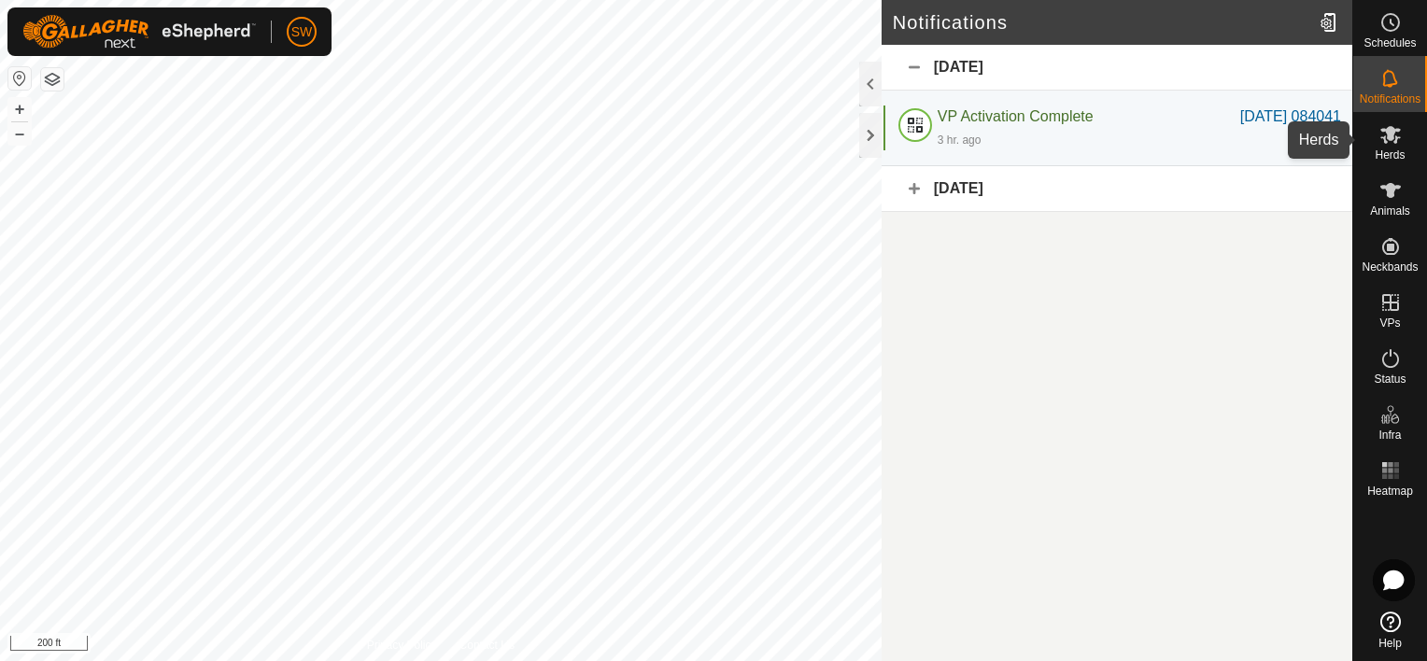
click at [1403, 150] on span "Herds" at bounding box center [1389, 154] width 30 height 11
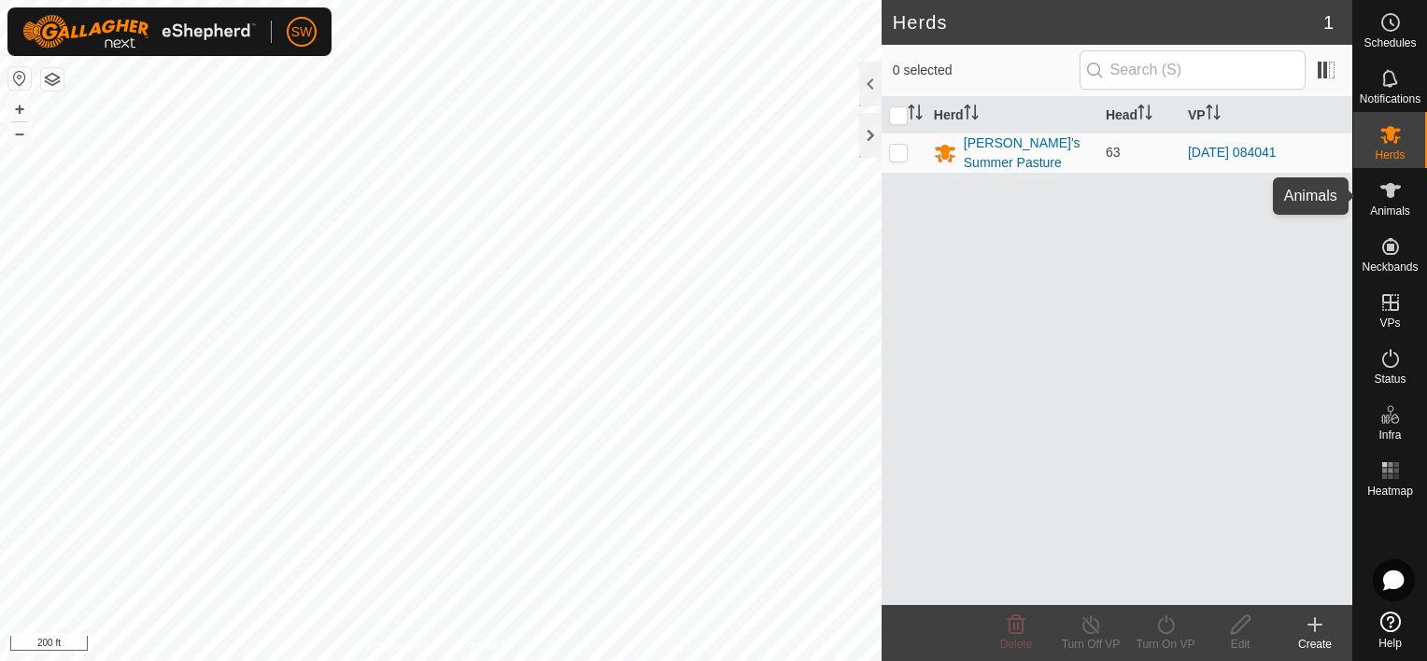
click at [1396, 222] on div "Animals" at bounding box center [1390, 196] width 74 height 56
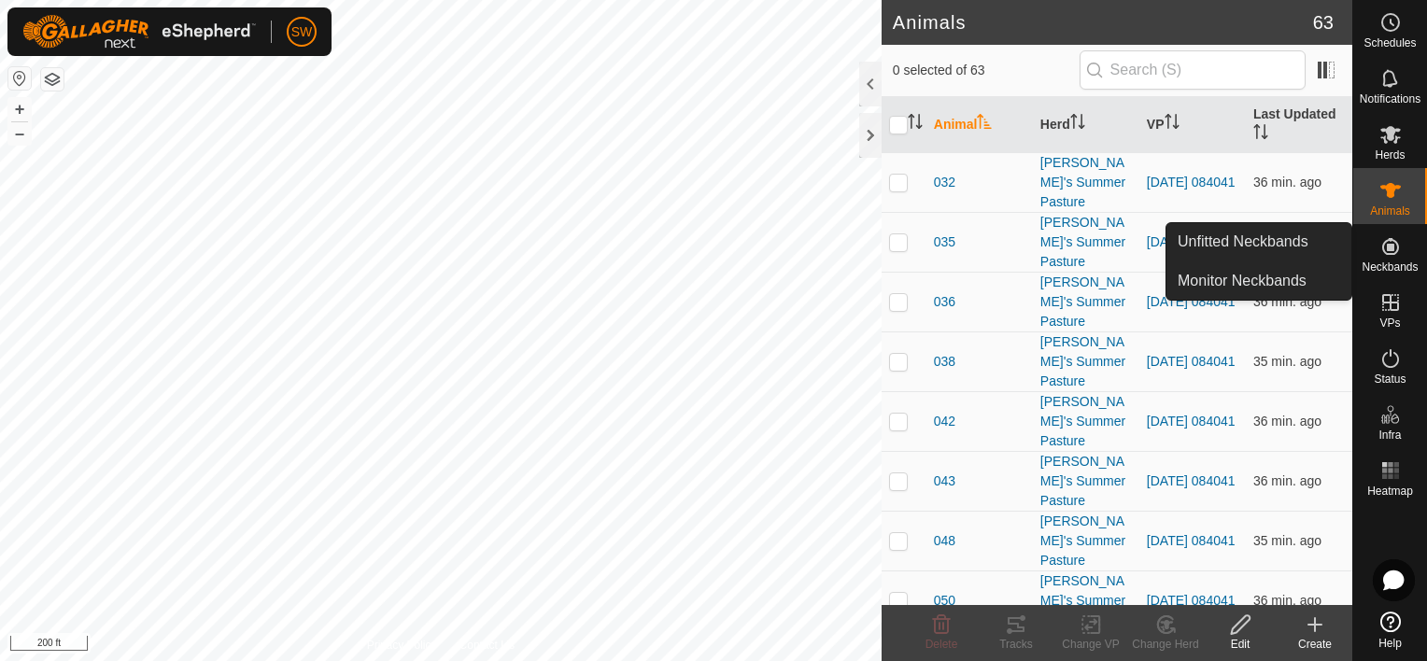
click at [1396, 275] on div "Neckbands" at bounding box center [1390, 252] width 74 height 56
click at [1306, 283] on link "Monitor Neckbands" at bounding box center [1258, 280] width 185 height 37
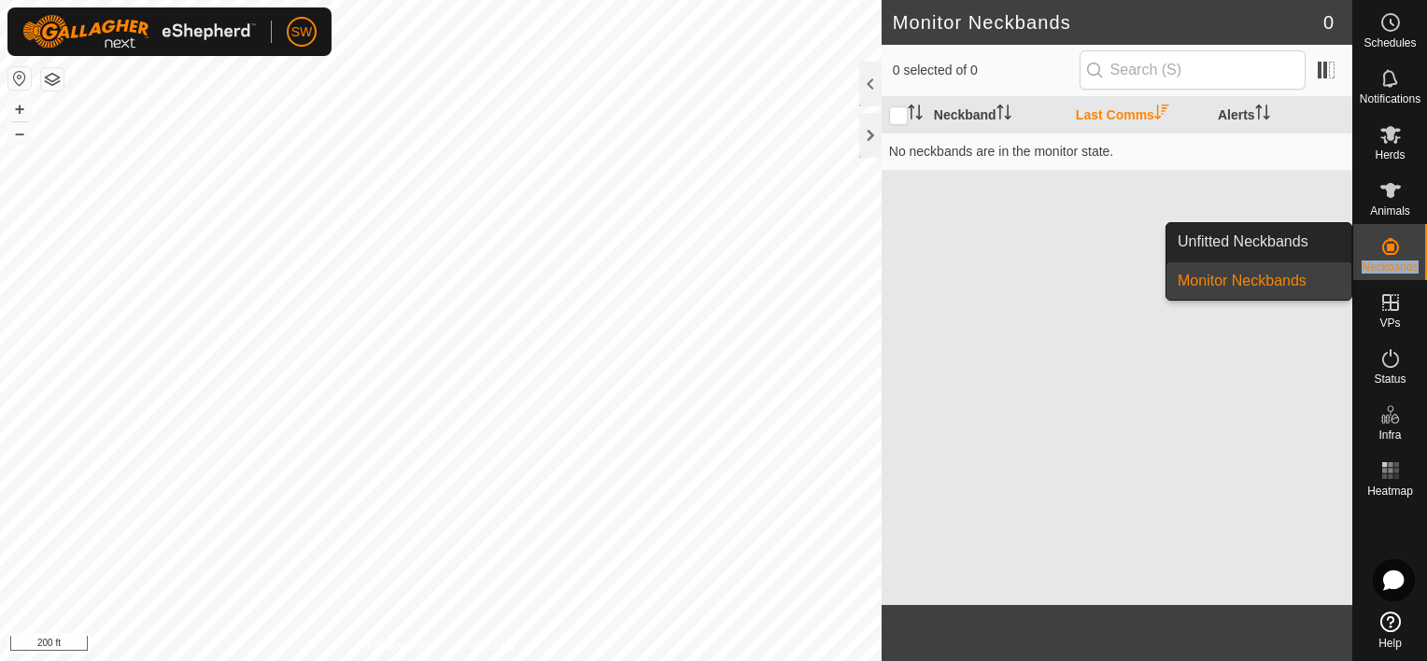
click at [1306, 283] on link "Monitor Neckbands" at bounding box center [1258, 280] width 185 height 37
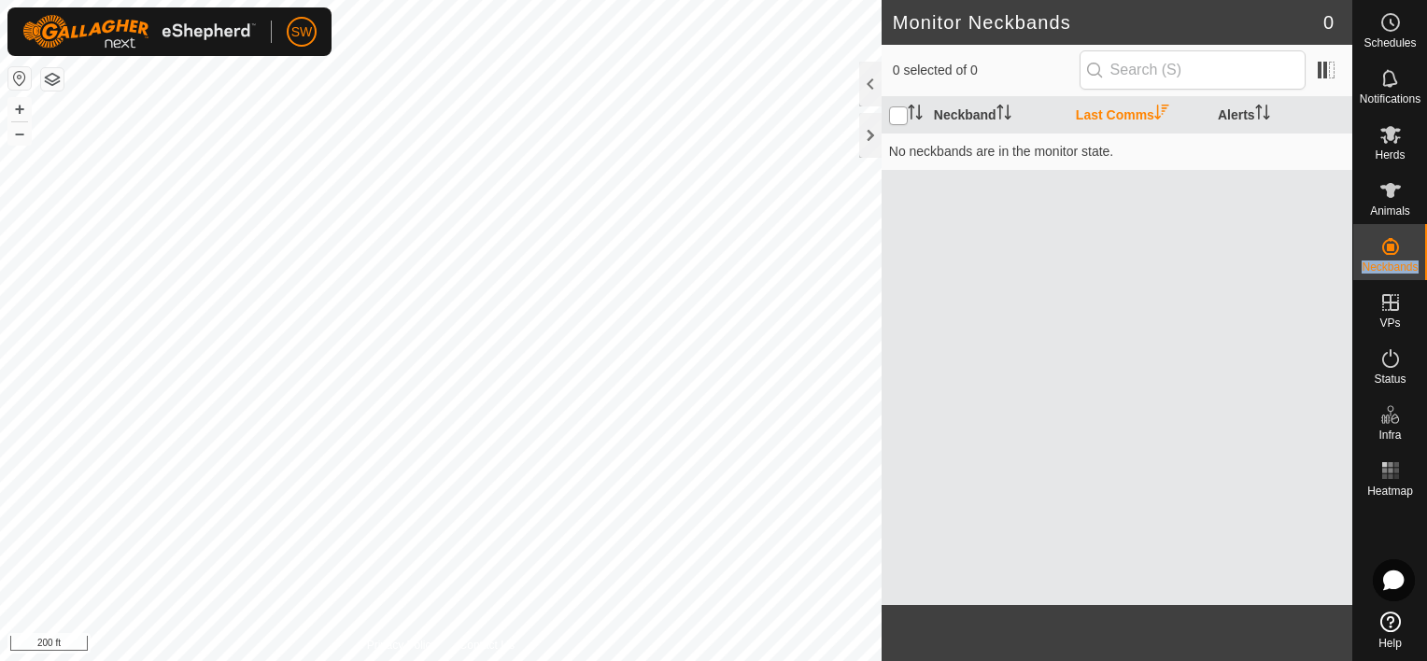
click at [900, 116] on input "checkbox" at bounding box center [898, 115] width 19 height 19
checkbox input "true"
click at [886, 116] on th at bounding box center [903, 115] width 45 height 36
click at [1393, 635] on link "Help" at bounding box center [1390, 630] width 74 height 52
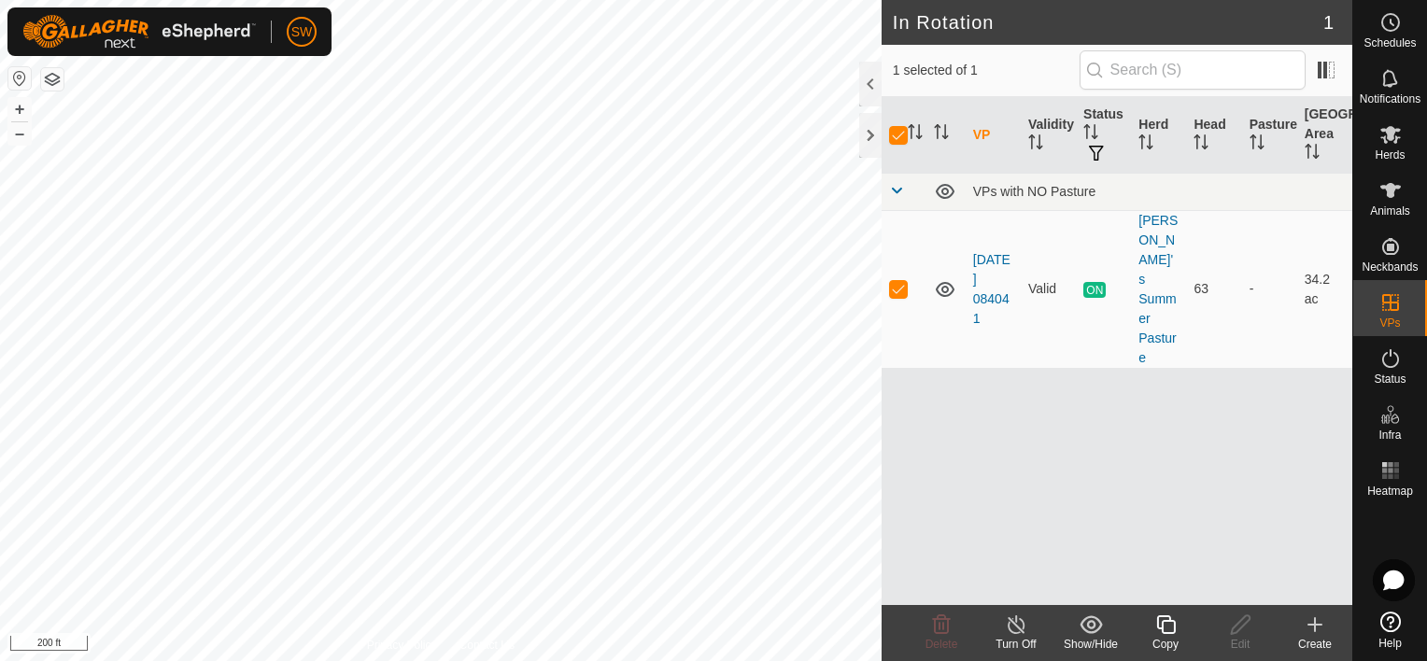
checkbox input "false"
checkbox input "true"
click at [898, 281] on p-checkbox at bounding box center [898, 288] width 19 height 15
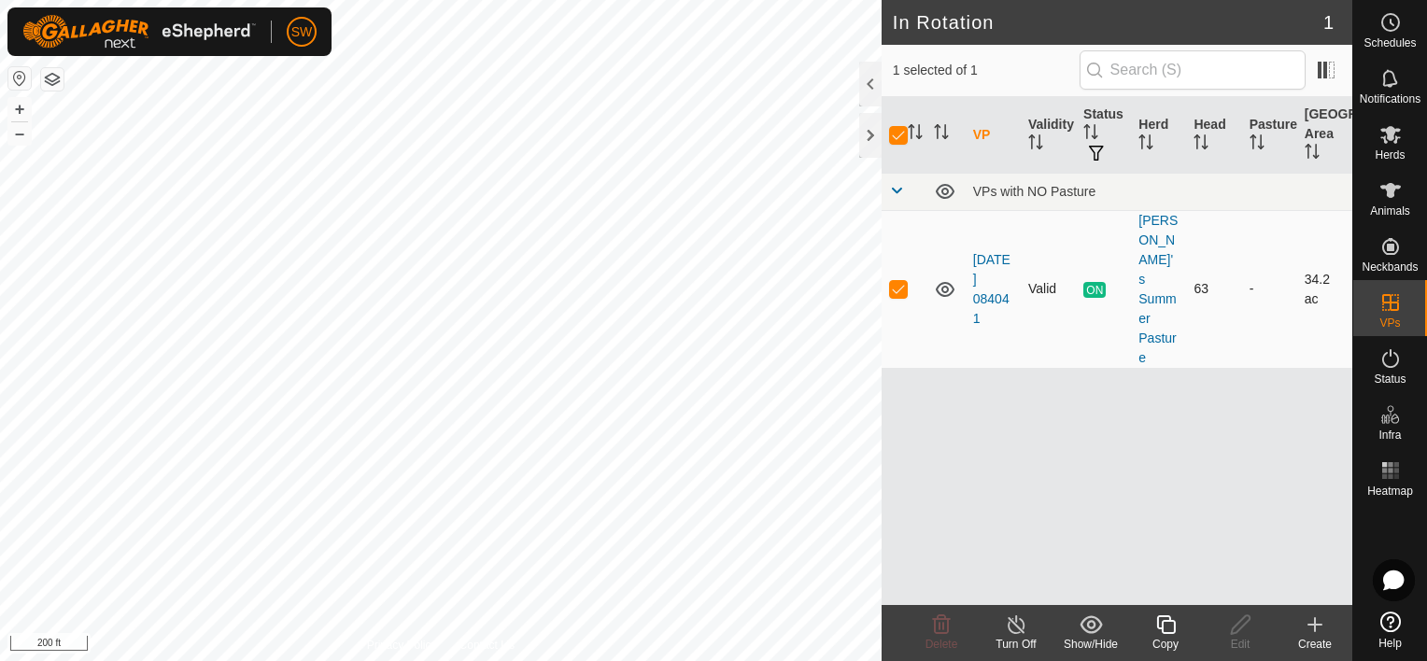
checkbox input "false"
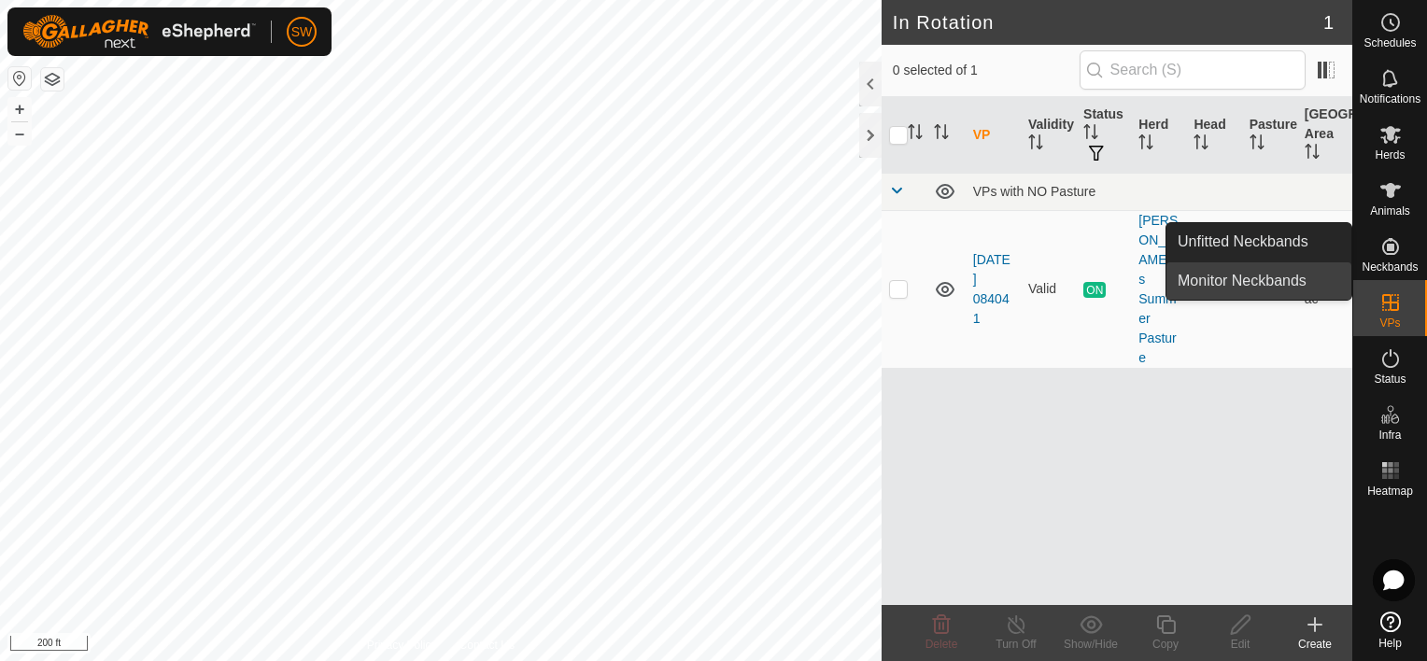
click at [1295, 291] on link "Monitor Neckbands" at bounding box center [1258, 280] width 185 height 37
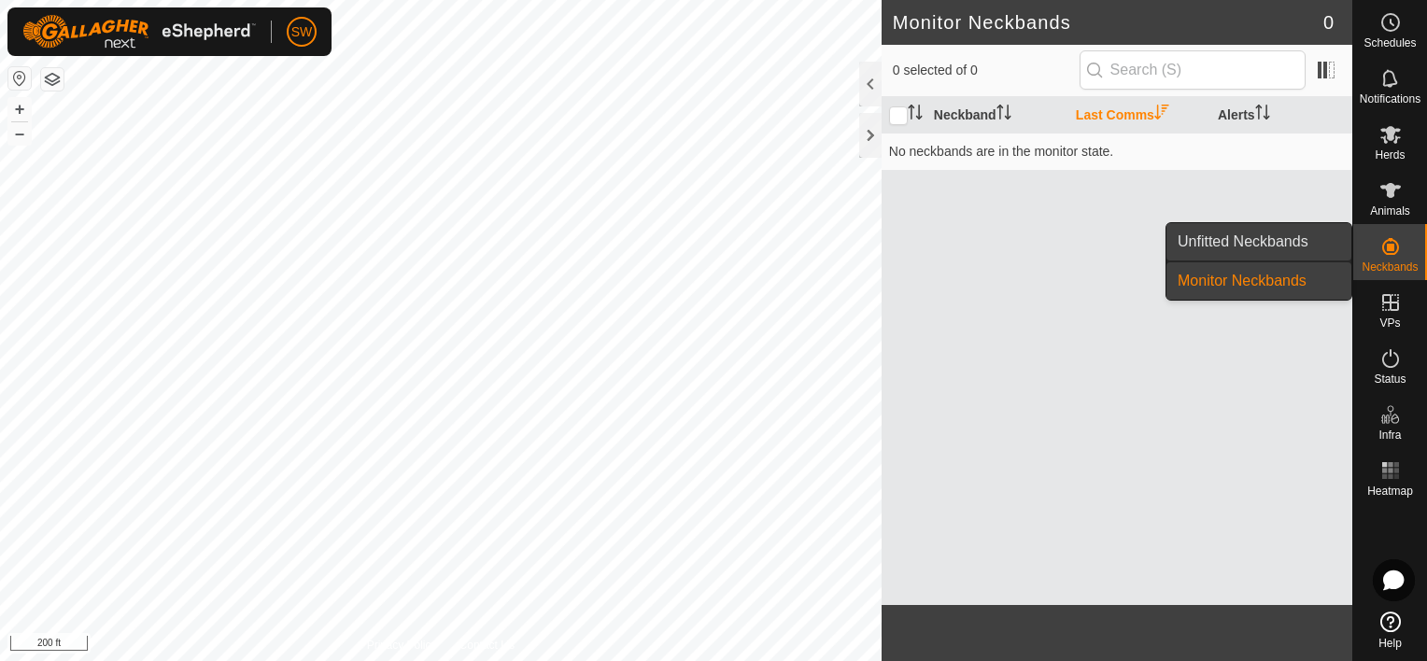
click at [1300, 251] on link "Unfitted Neckbands" at bounding box center [1258, 241] width 185 height 37
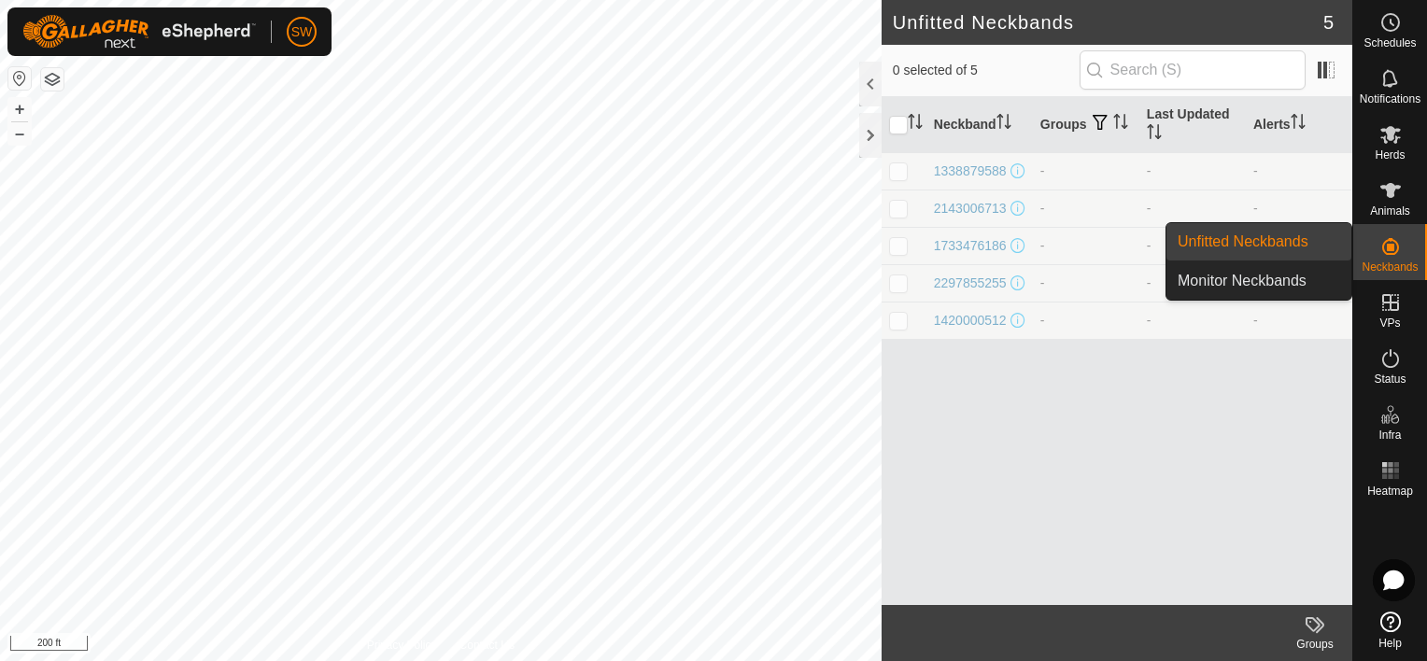
click at [1406, 246] on div "Neckbands" at bounding box center [1390, 252] width 74 height 56
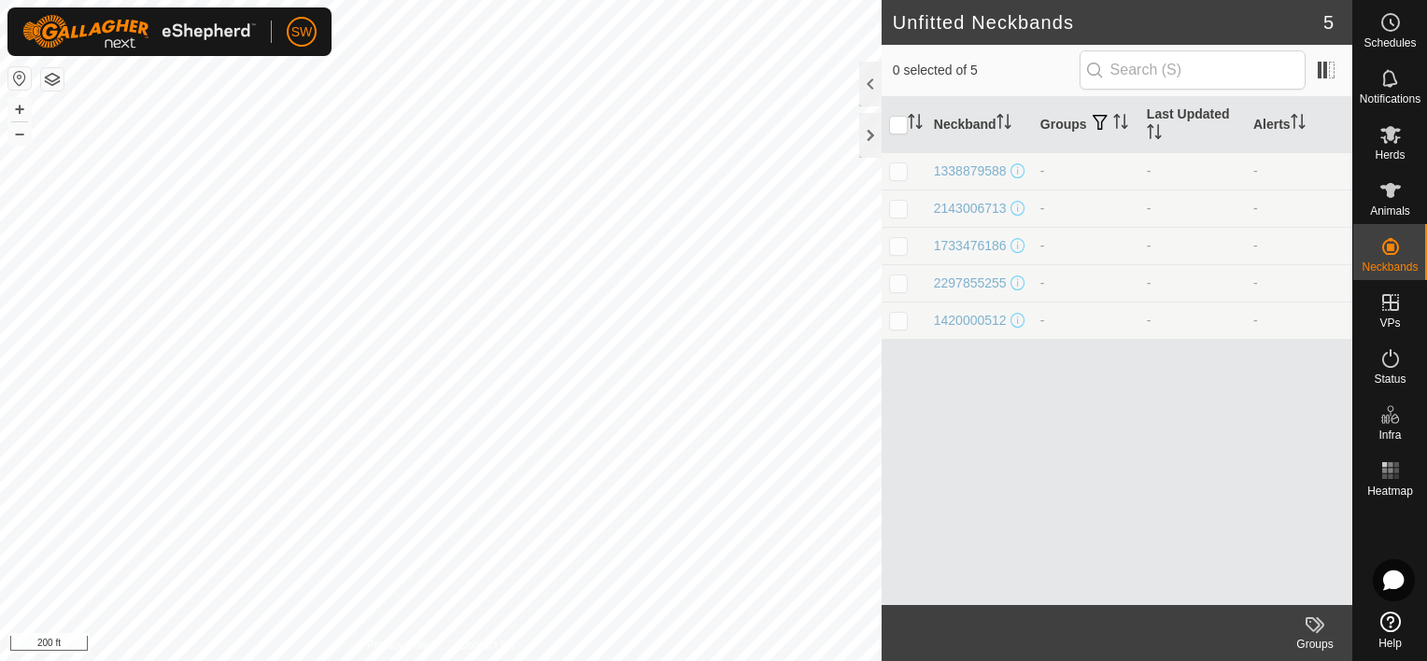
click at [1152, 544] on div "Neckband Groups Last Updated Alerts 1338879588 - - - 2143006713 - - - 173347618…" at bounding box center [1116, 351] width 471 height 508
click at [1379, 468] on icon at bounding box center [1390, 470] width 22 height 22
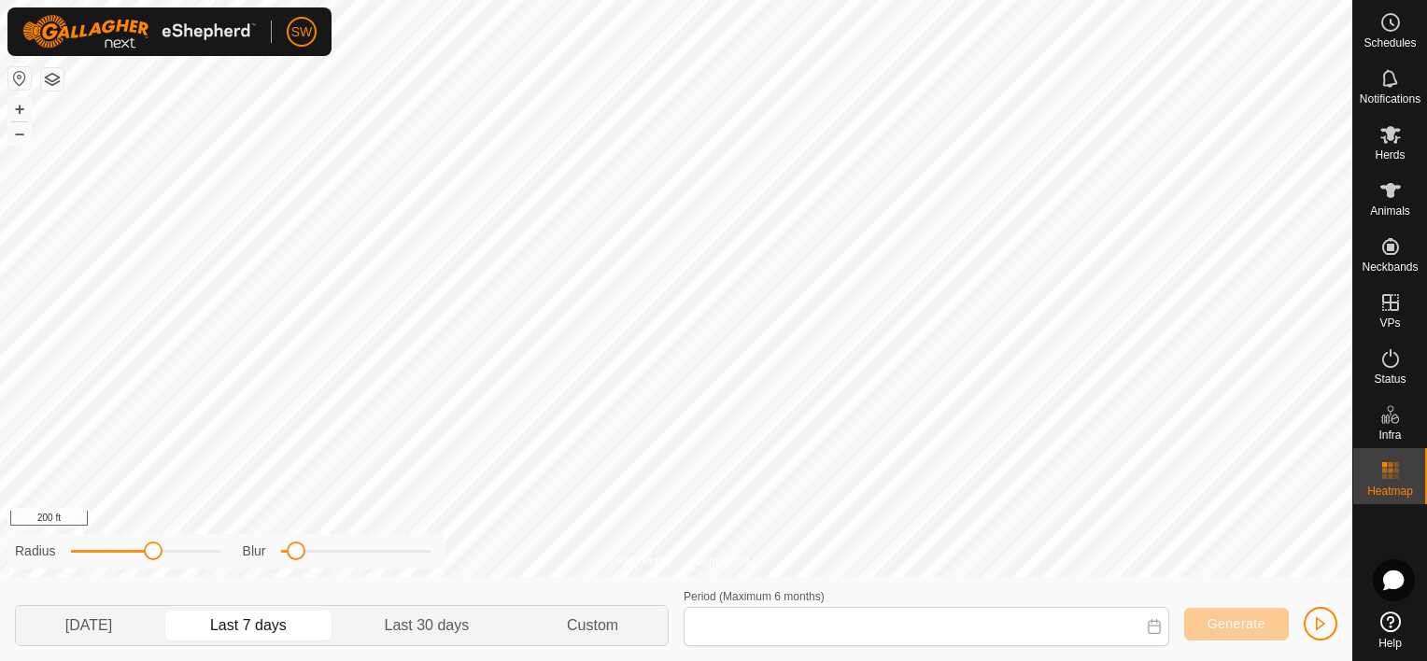
type input "Aug 17, 2025 - Aug 23, 2025"
click at [1404, 182] on es-animals-svg-icon at bounding box center [1390, 191] width 34 height 30
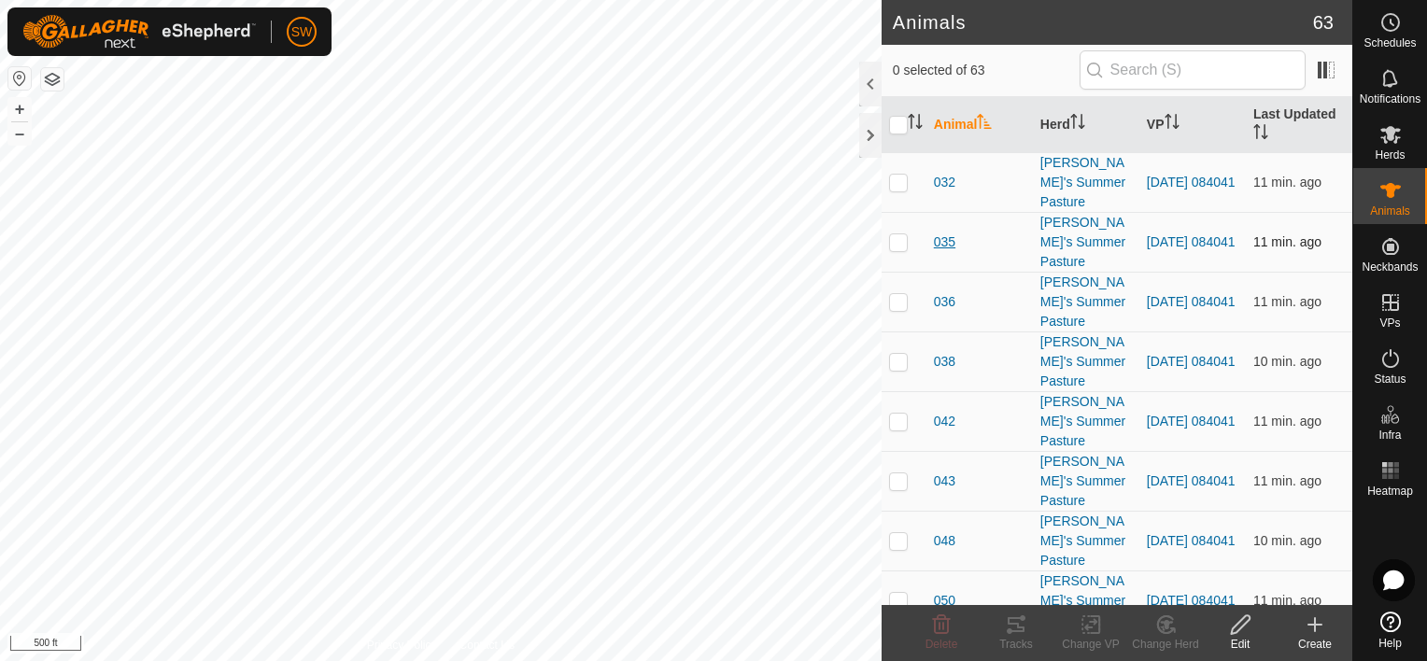
click at [943, 239] on span "035" at bounding box center [944, 242] width 21 height 20
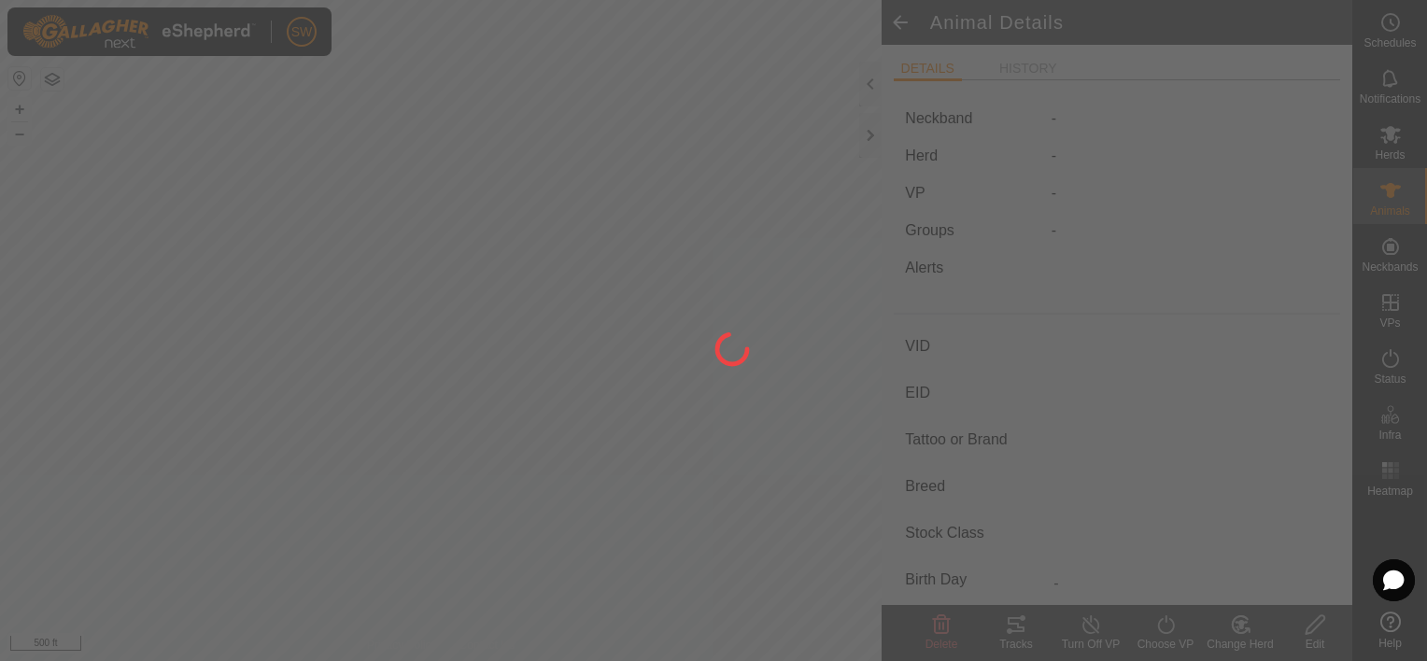
type input "035"
type input "-"
type input "Black Baldy"
type input "-"
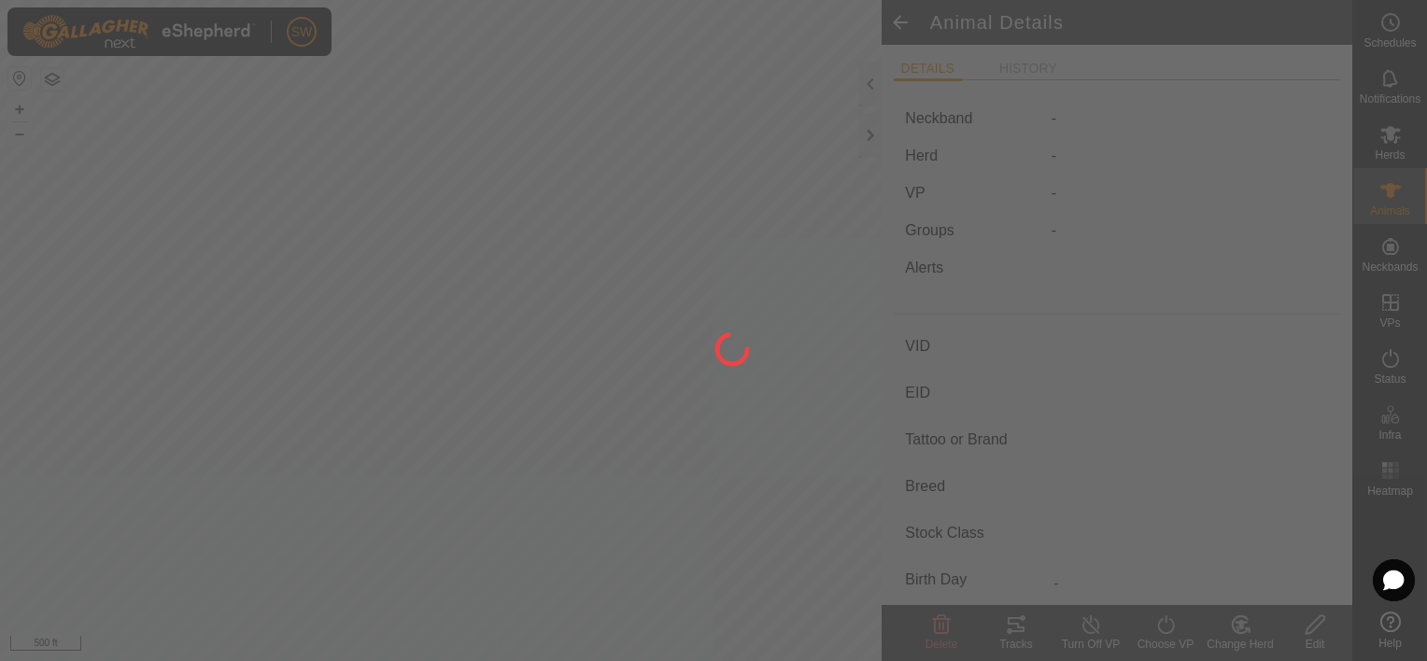
type input "0 kg"
type input "-"
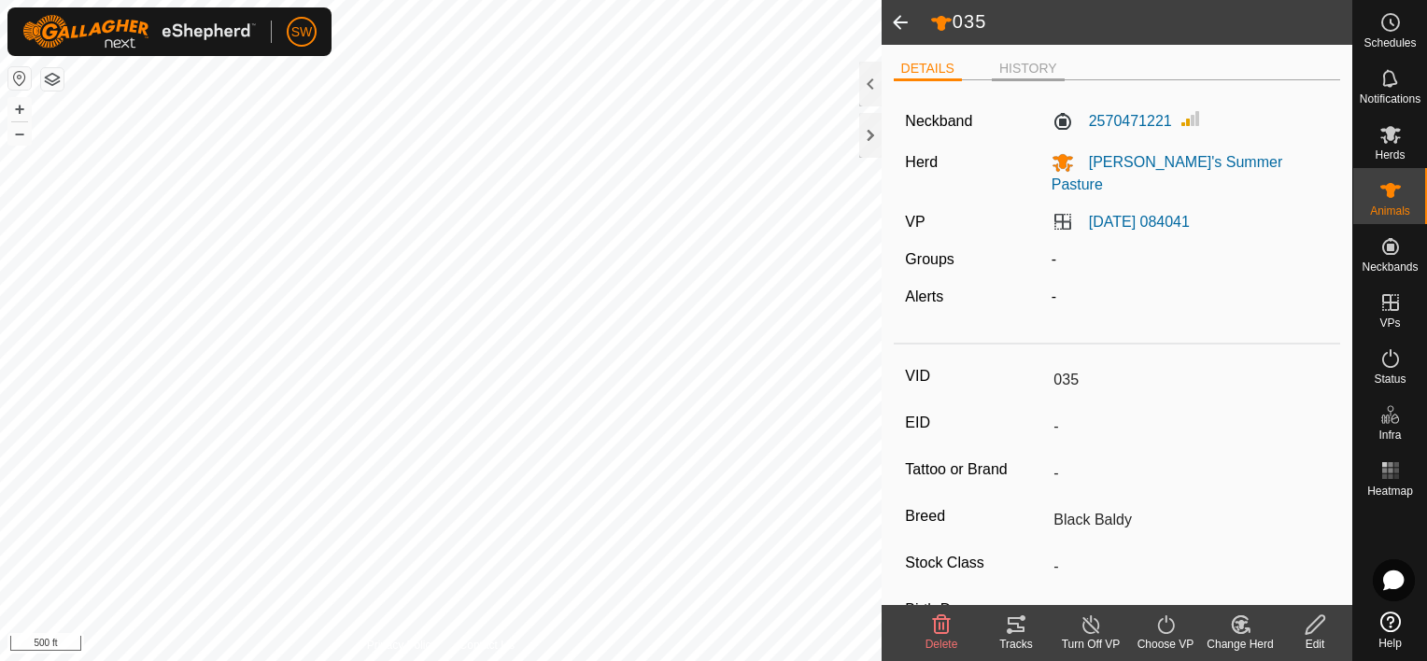
click at [1035, 71] on li "HISTORY" at bounding box center [1028, 70] width 73 height 22
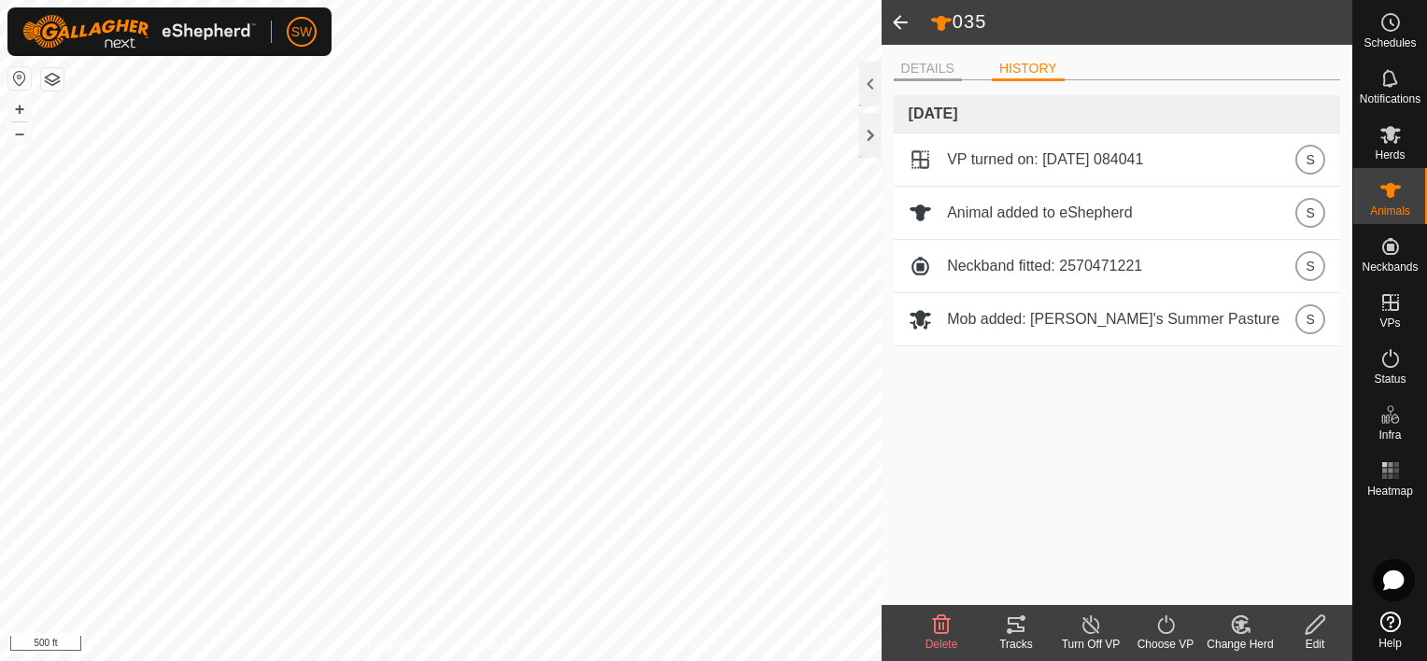
click at [925, 80] on li "DETAILS" at bounding box center [928, 70] width 68 height 22
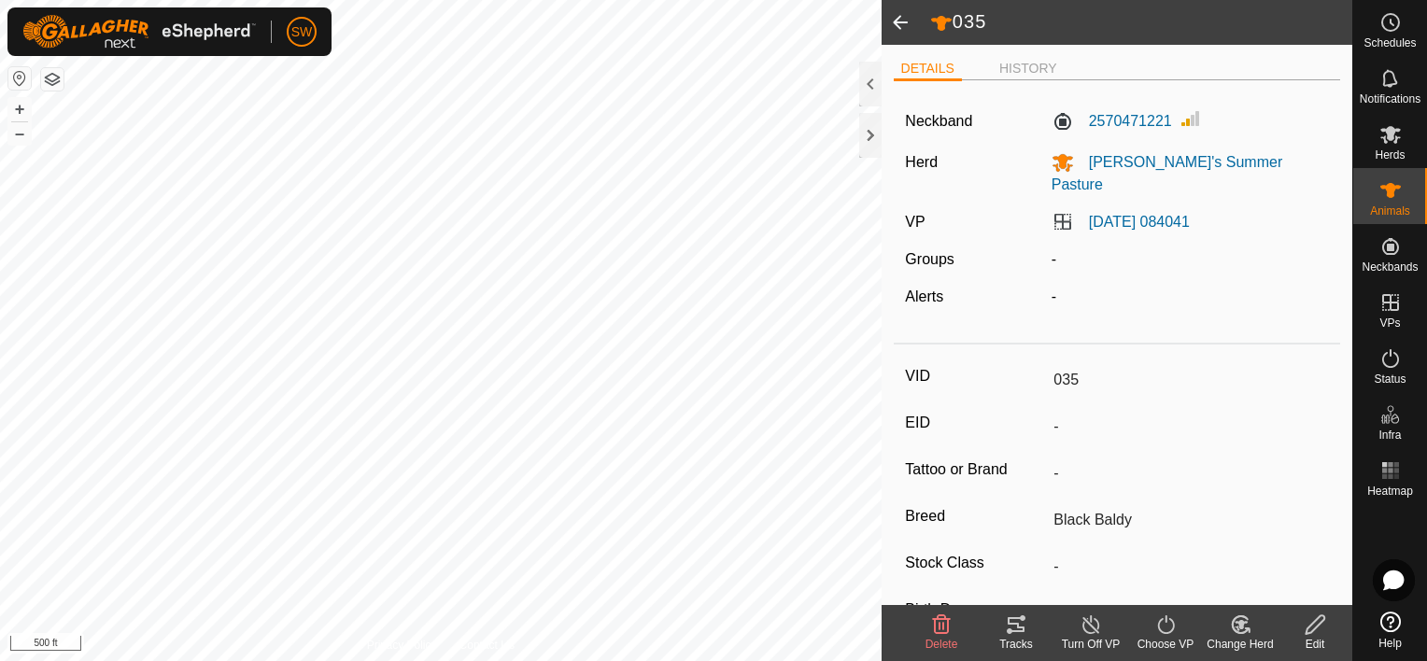
click at [900, 33] on span at bounding box center [899, 22] width 37 height 45
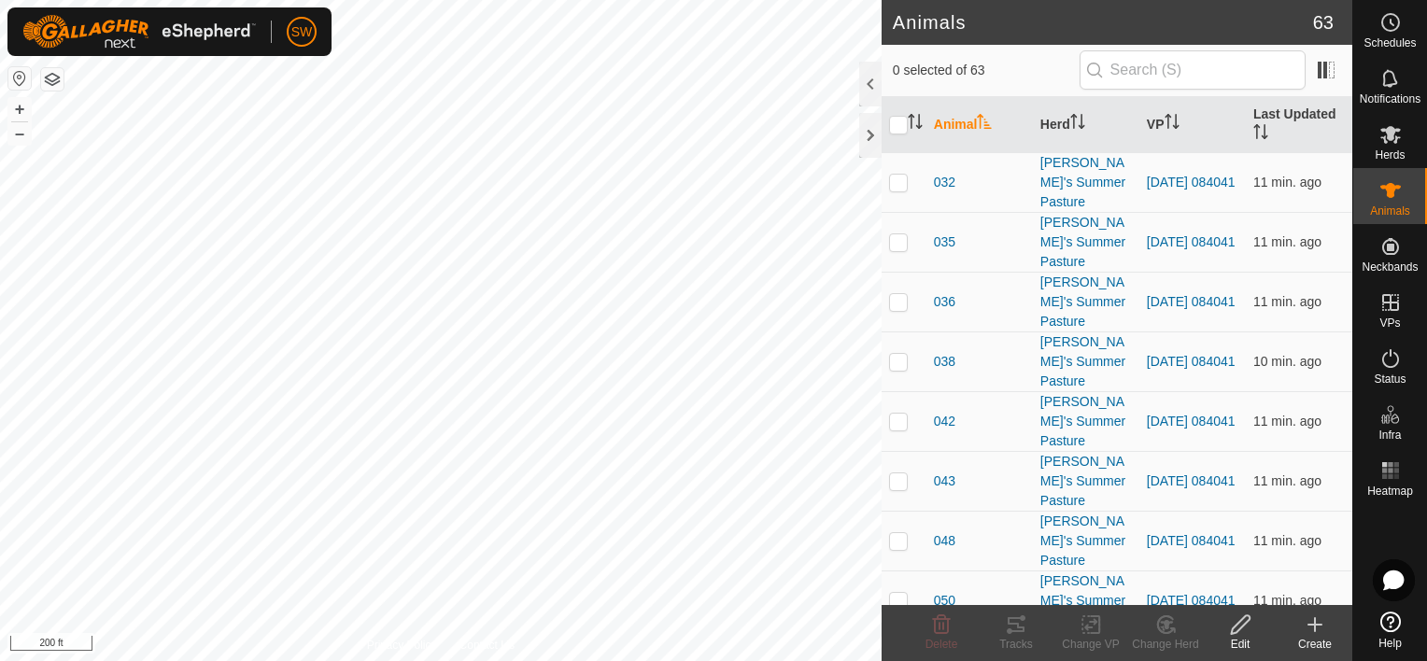
click at [694, 0] on html "SW Schedules Notifications Herds Animals Neckbands VPs Status Infra Heatmap Hel…" at bounding box center [713, 330] width 1427 height 661
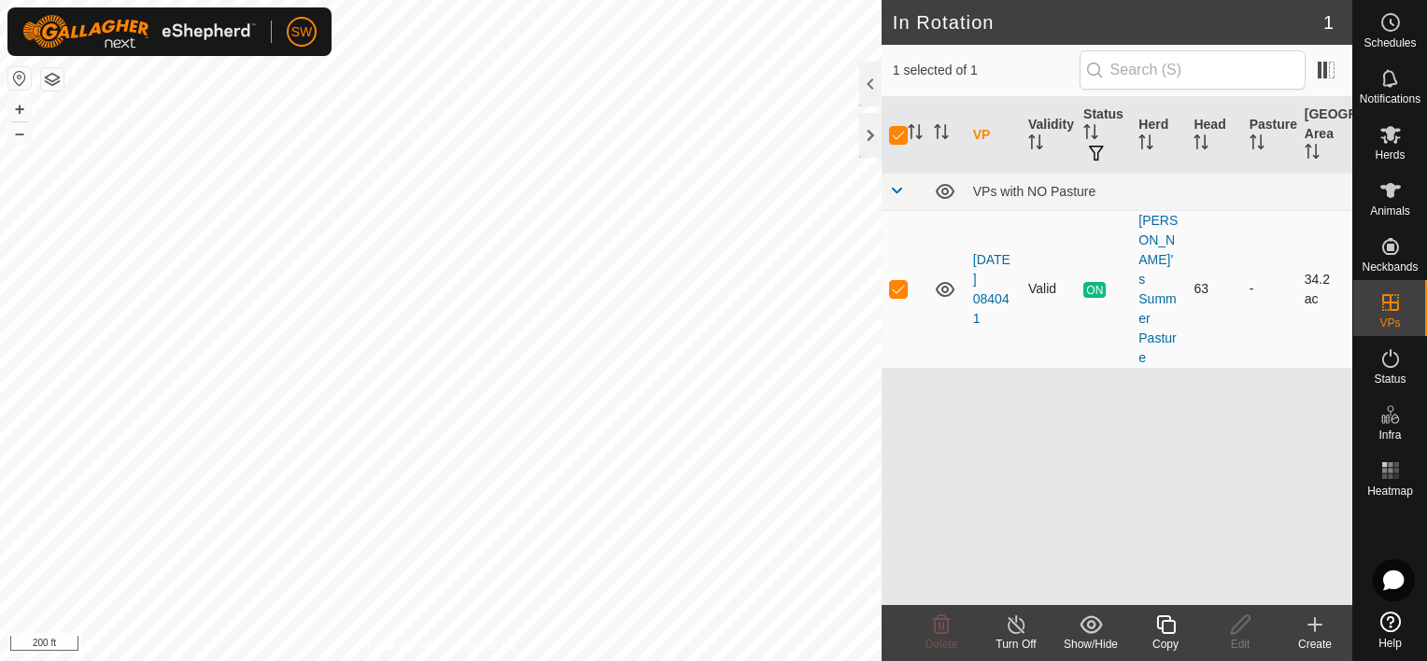
click at [901, 249] on td at bounding box center [903, 289] width 45 height 158
checkbox input "false"
drag, startPoint x: 1383, startPoint y: 77, endPoint x: 1418, endPoint y: 65, distance: 37.5
click at [1418, 65] on div "Notifications" at bounding box center [1390, 84] width 74 height 56
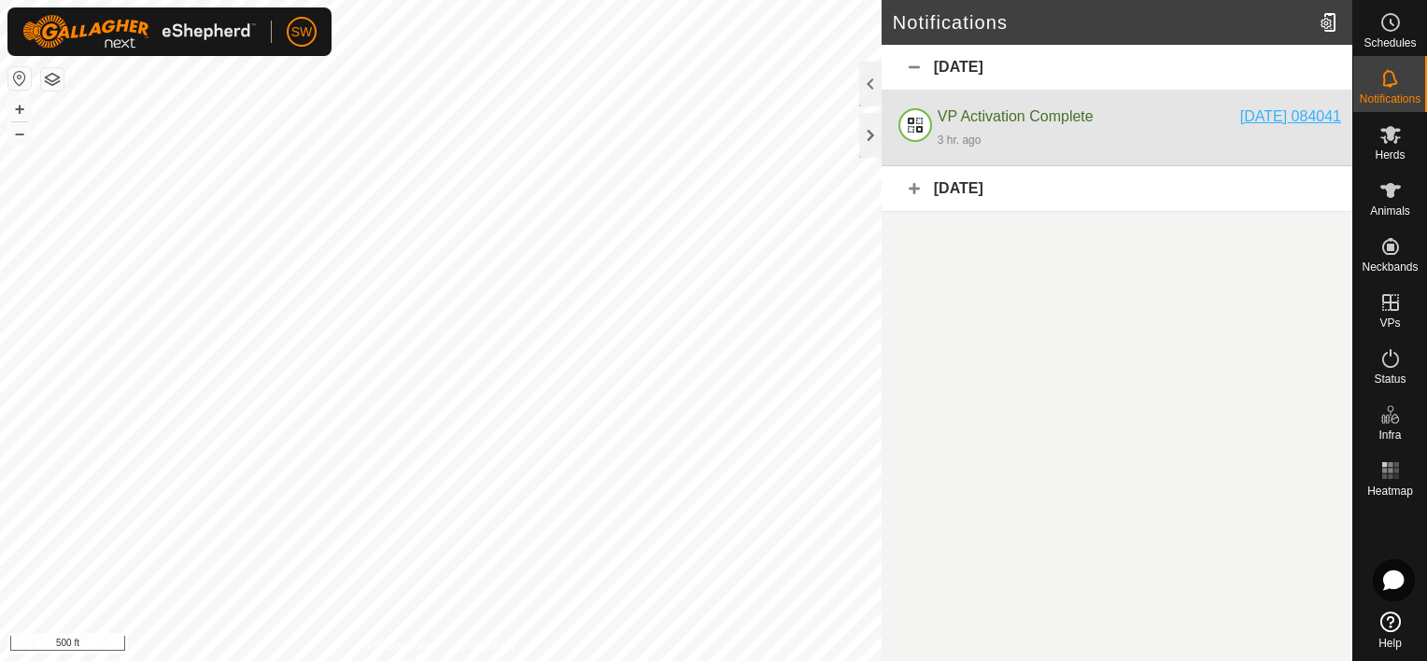
click at [1240, 113] on div "[DATE] 084041" at bounding box center [1290, 117] width 101 height 22
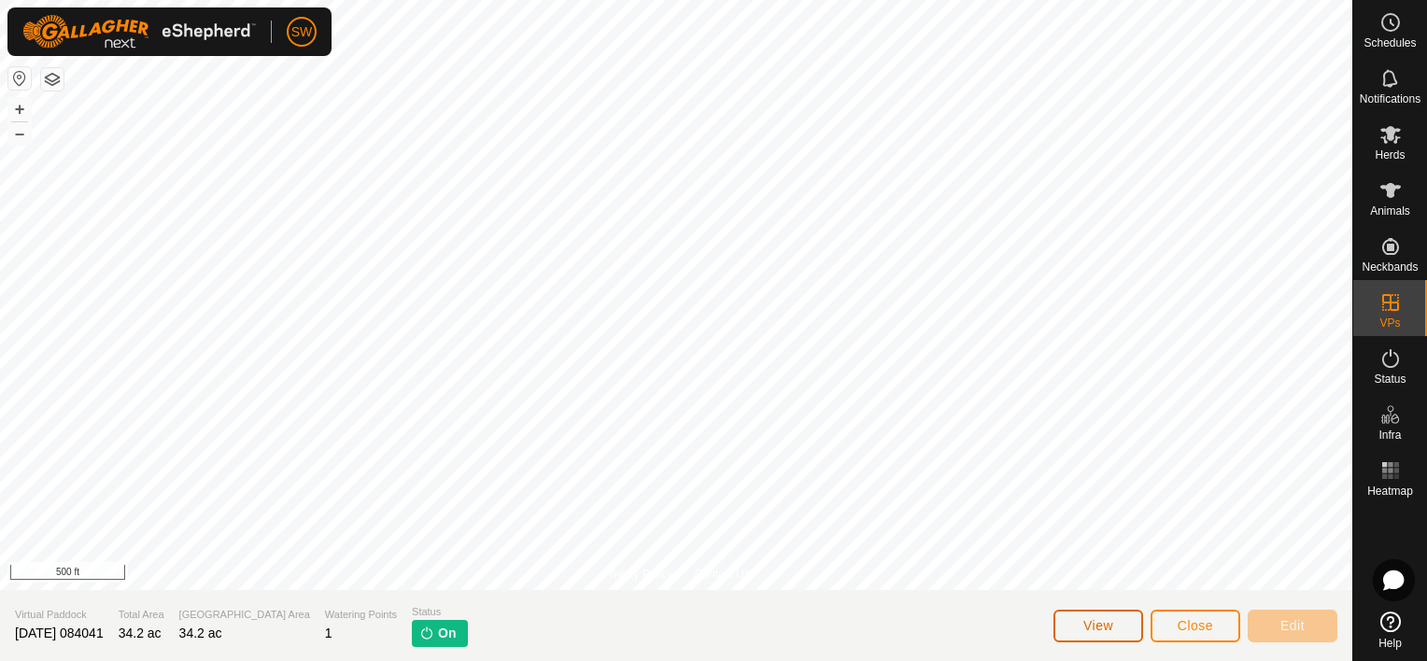
click at [1075, 620] on button "View" at bounding box center [1098, 626] width 90 height 33
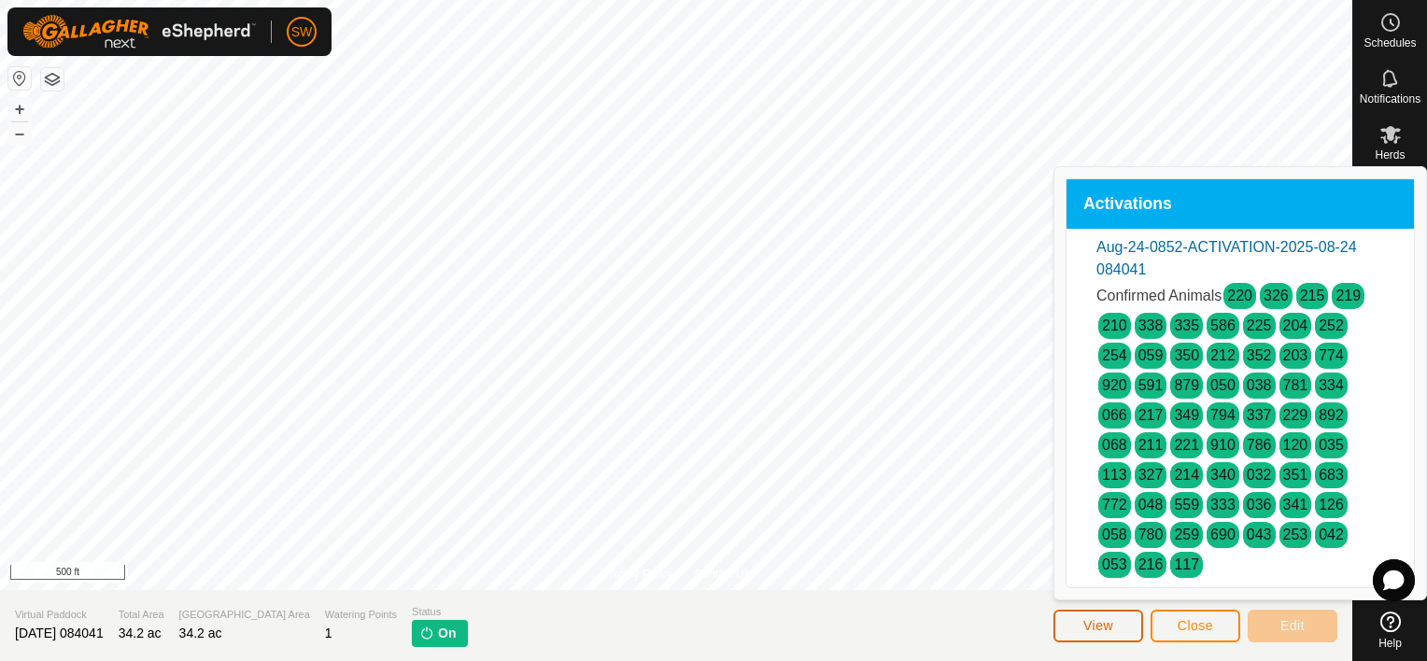
click at [1075, 620] on button "View" at bounding box center [1098, 626] width 90 height 33
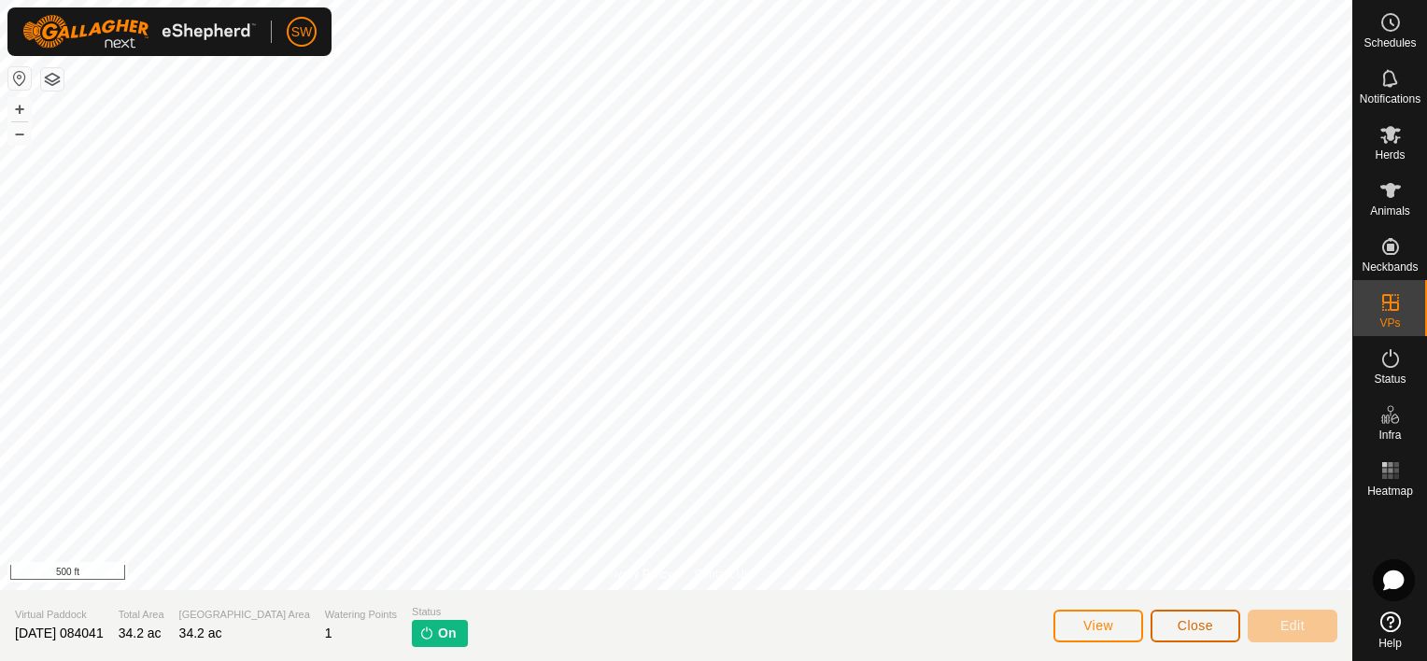
click at [1169, 623] on button "Close" at bounding box center [1195, 626] width 90 height 33
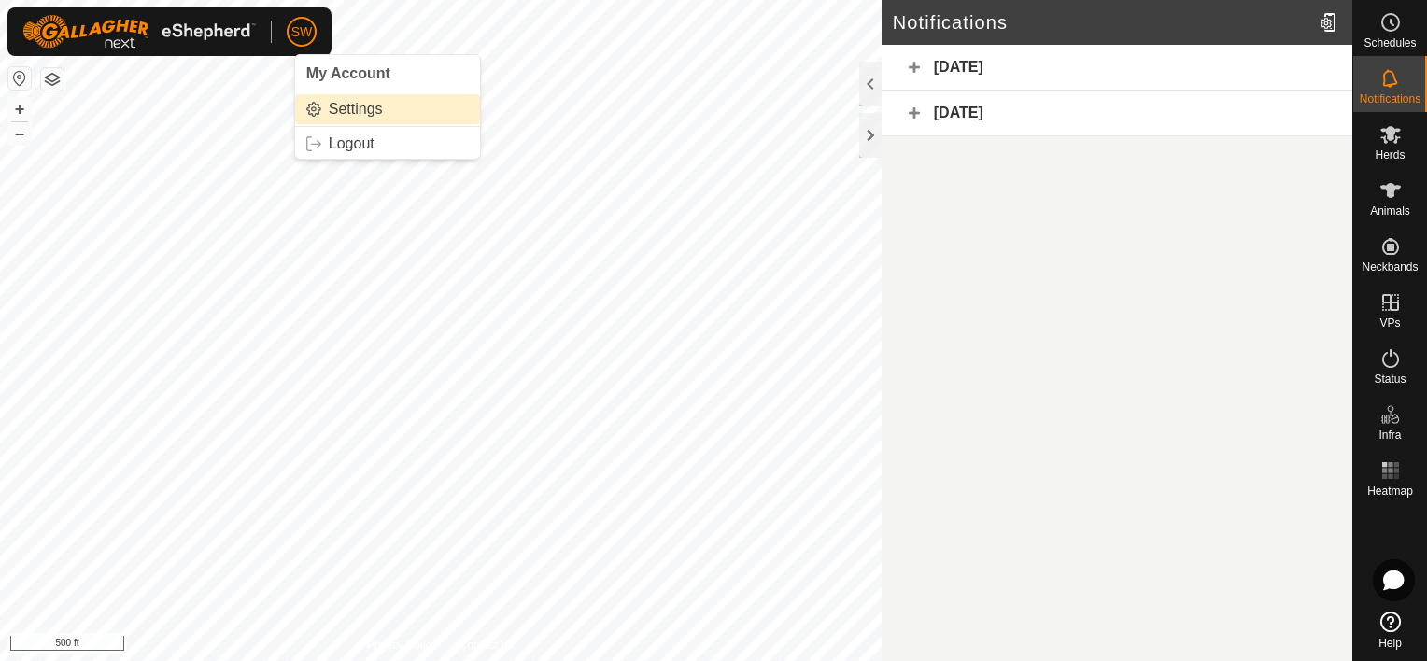
click at [320, 109] on link "Settings" at bounding box center [387, 109] width 185 height 30
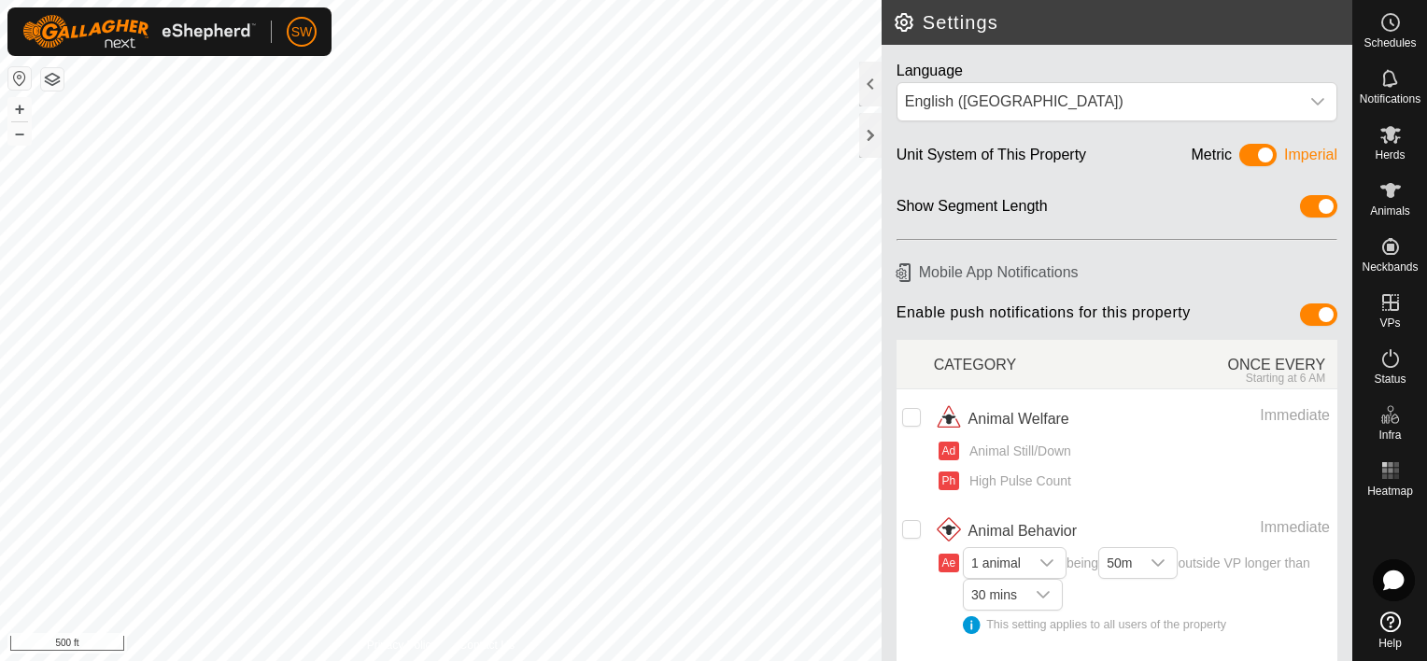
click at [1244, 150] on span at bounding box center [1257, 155] width 37 height 22
click at [1287, 157] on div "Imperial" at bounding box center [1310, 158] width 53 height 29
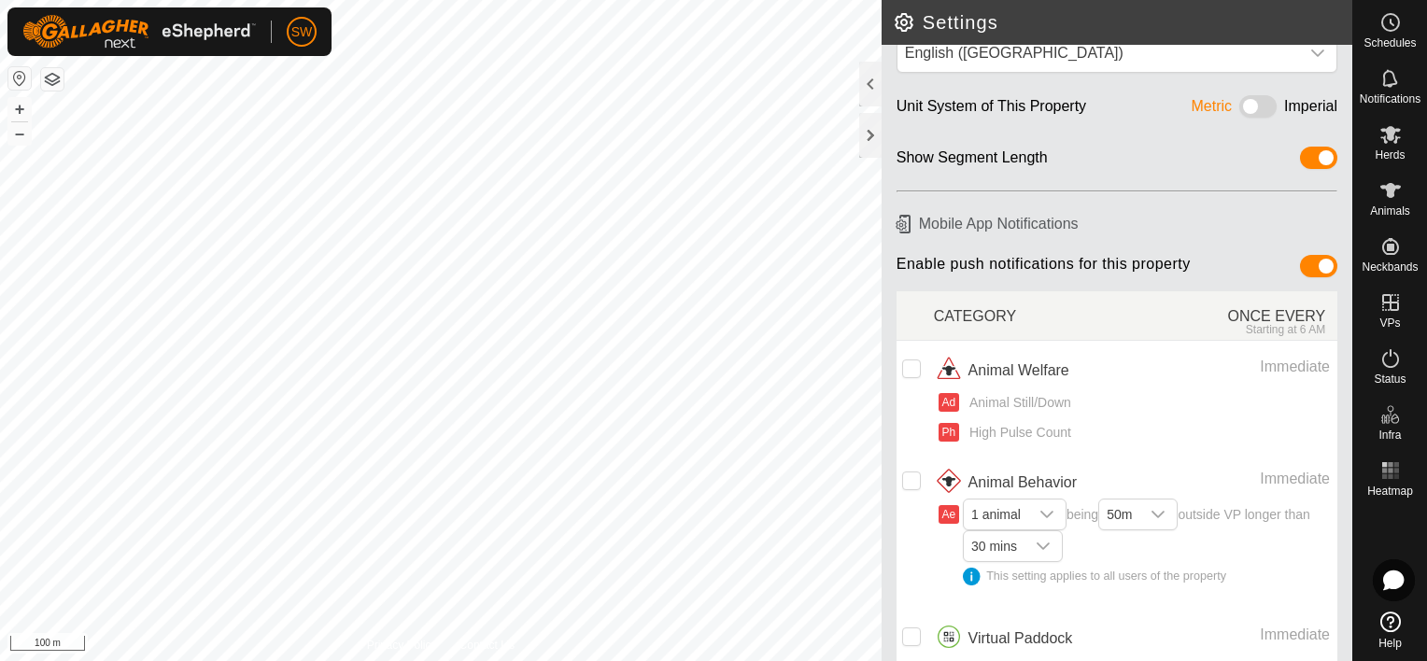
scroll to position [120, 0]
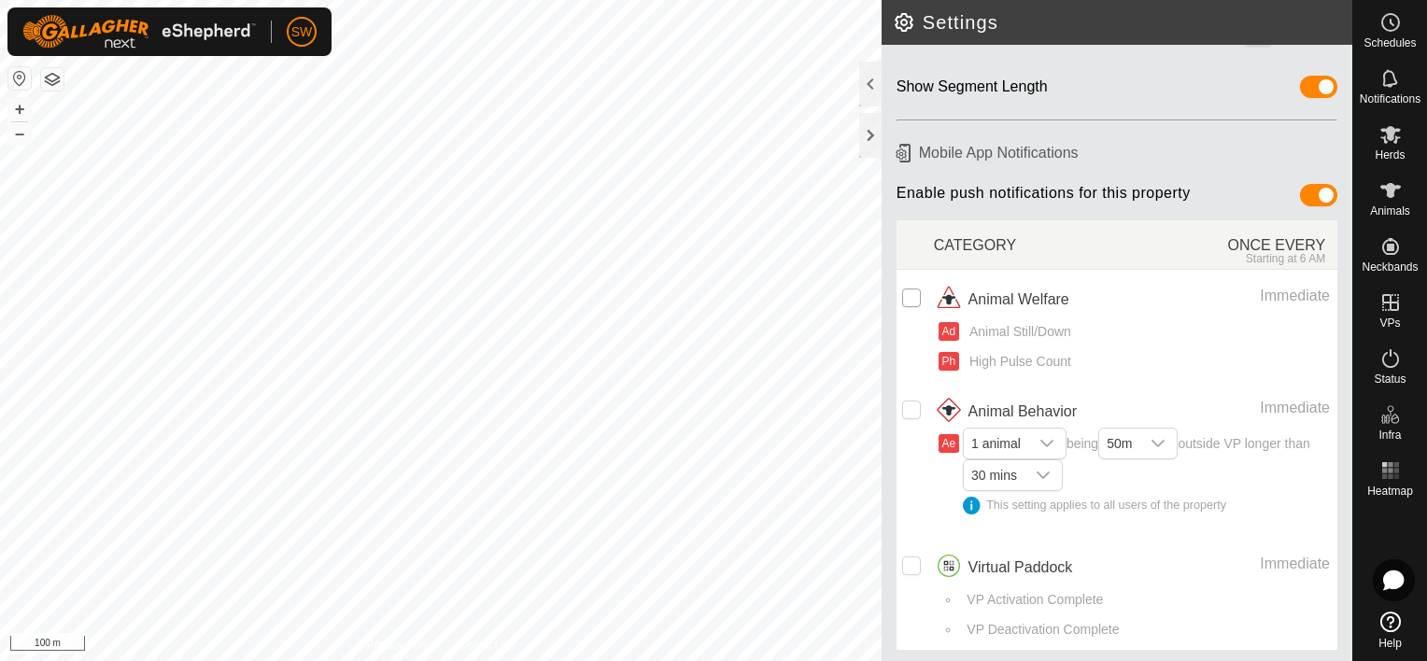
click at [911, 297] on input "checkbox" at bounding box center [911, 298] width 19 height 19
checkbox input "true"
click at [910, 410] on input "Row Unselected" at bounding box center [911, 410] width 19 height 19
checkbox input "true"
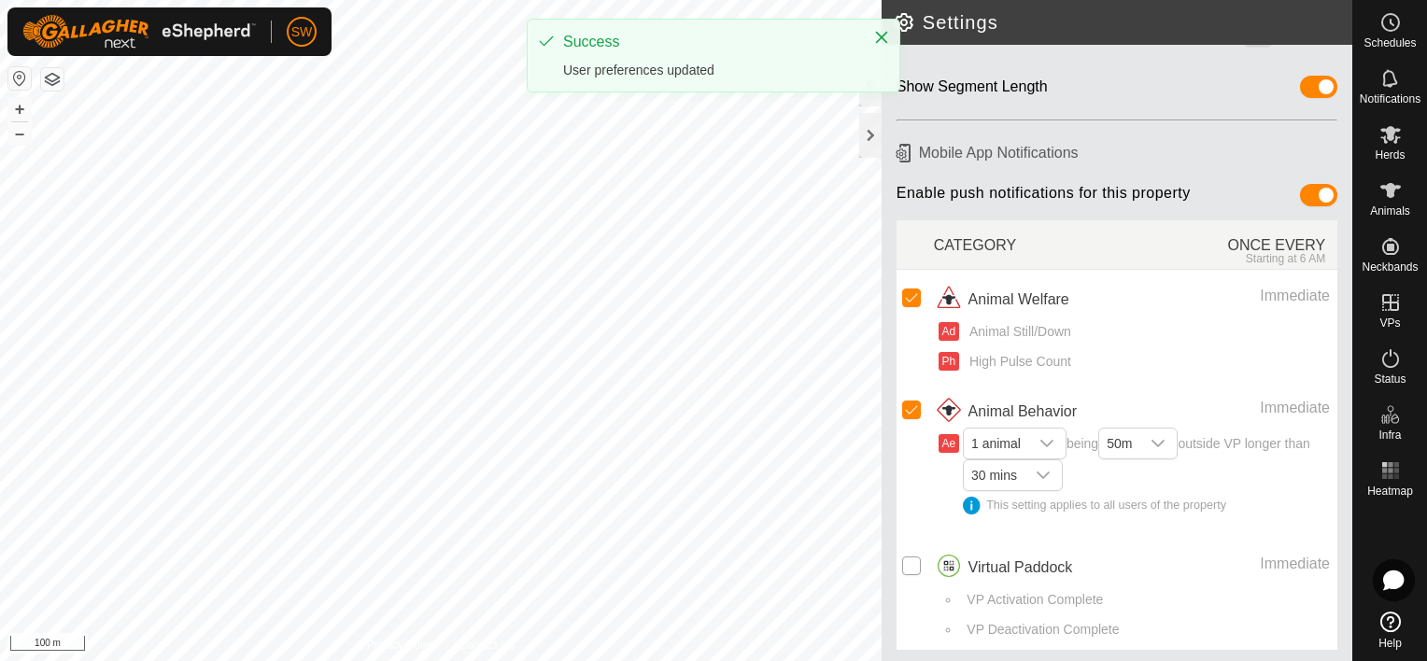
click at [912, 562] on input "Row Unselected" at bounding box center [911, 565] width 19 height 19
checkbox input "true"
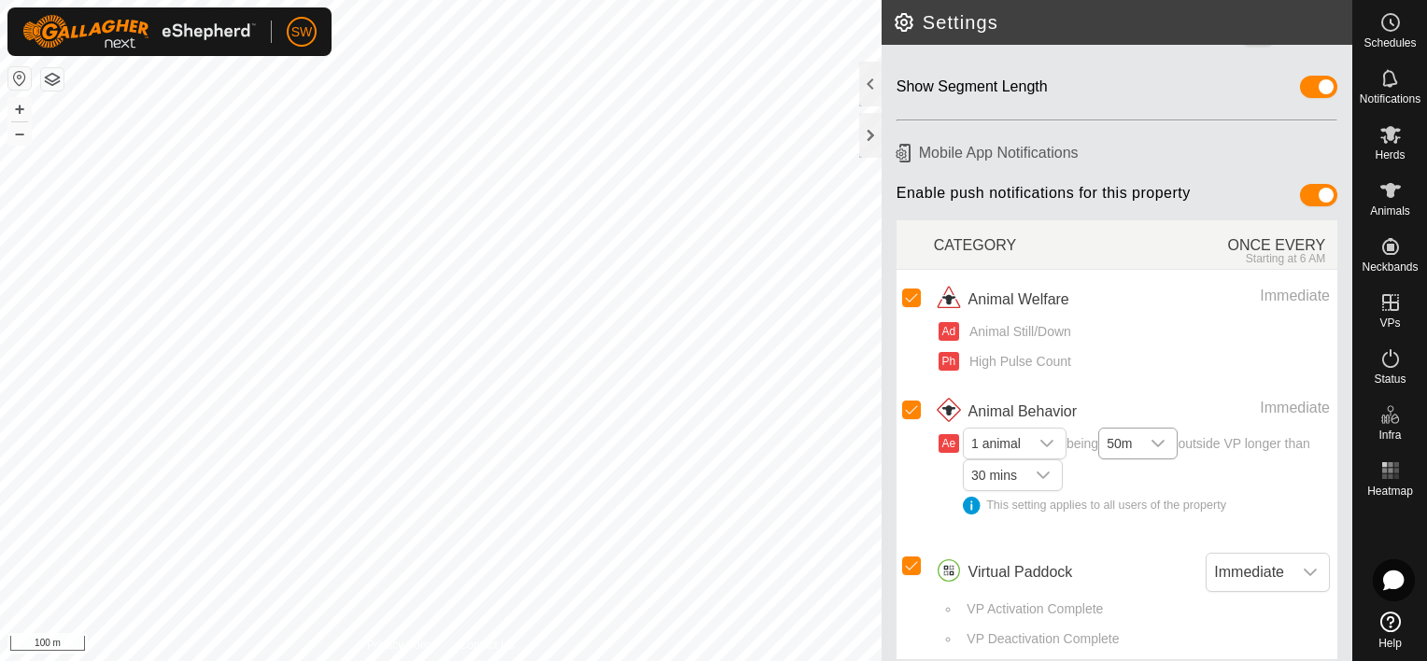
click at [1154, 439] on div "dropdown trigger" at bounding box center [1157, 444] width 37 height 30
click at [1152, 475] on li "20m" at bounding box center [1139, 479] width 78 height 33
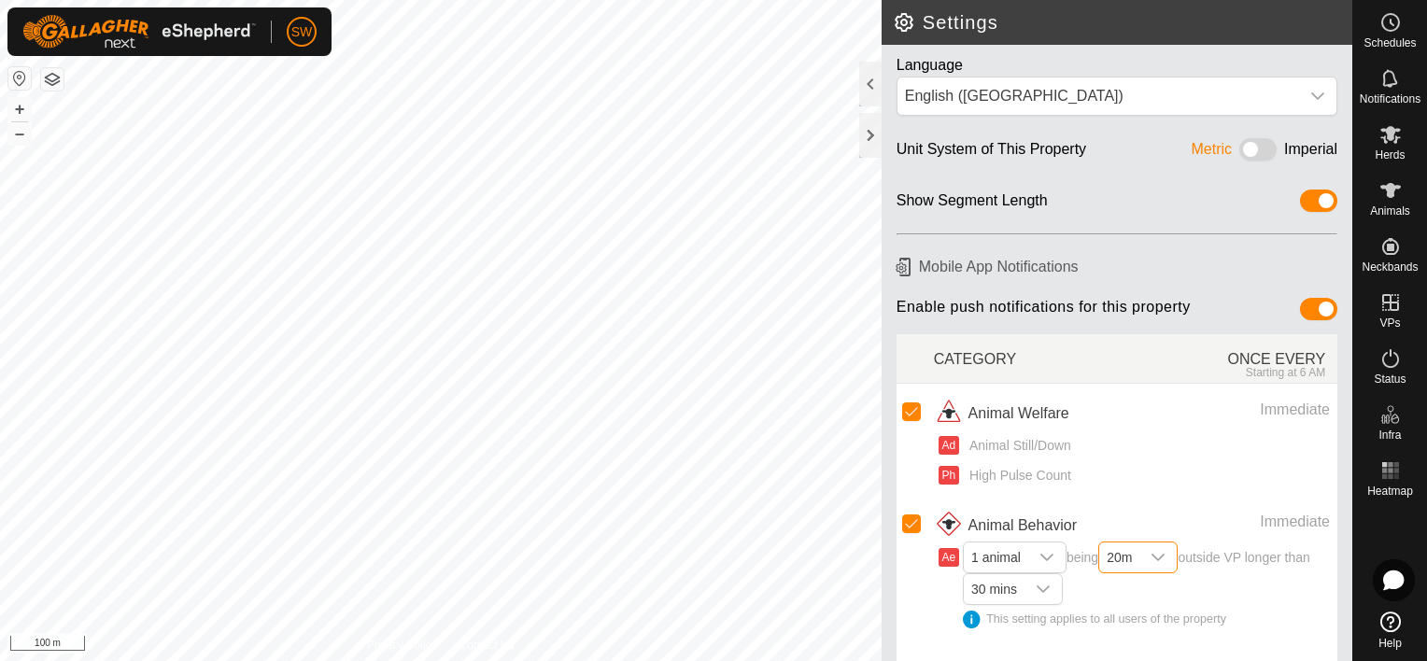
scroll to position [0, 0]
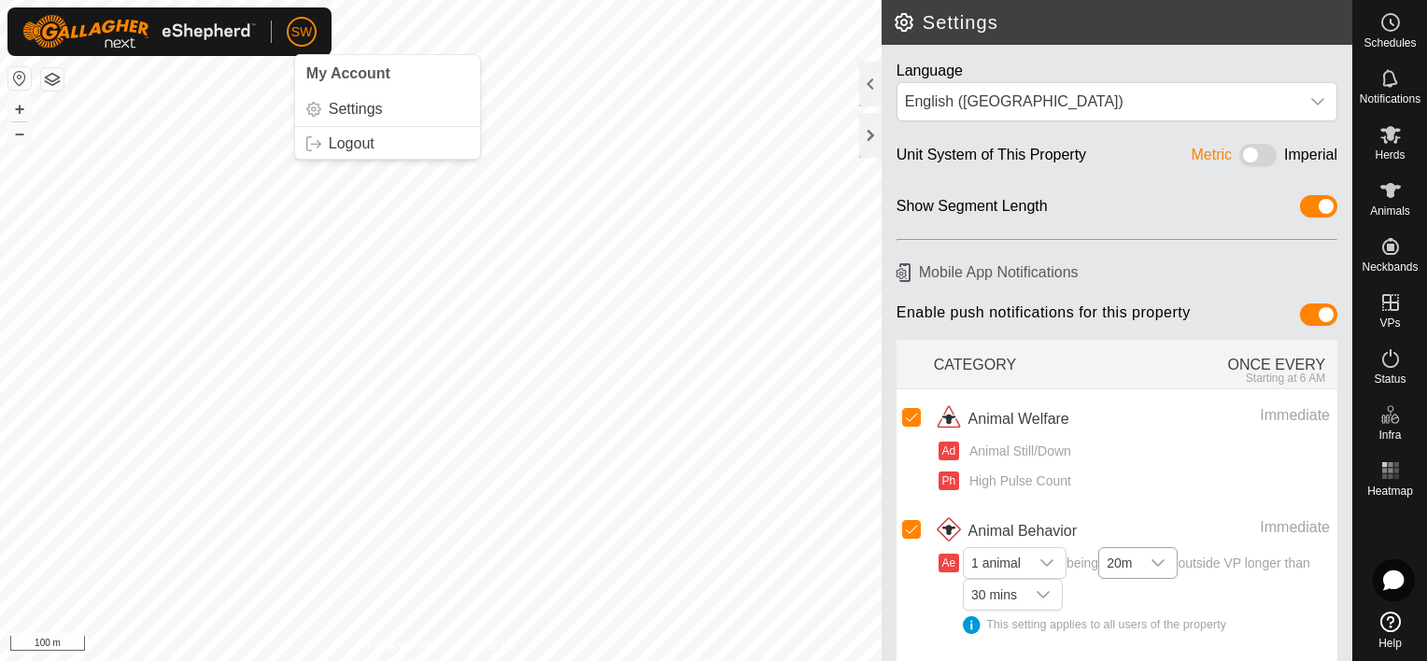
drag, startPoint x: 311, startPoint y: 34, endPoint x: 316, endPoint y: 43, distance: 10.4
click at [316, 43] on div "SW" at bounding box center [302, 32] width 30 height 30
click at [332, 142] on link "Logout" at bounding box center [387, 144] width 185 height 30
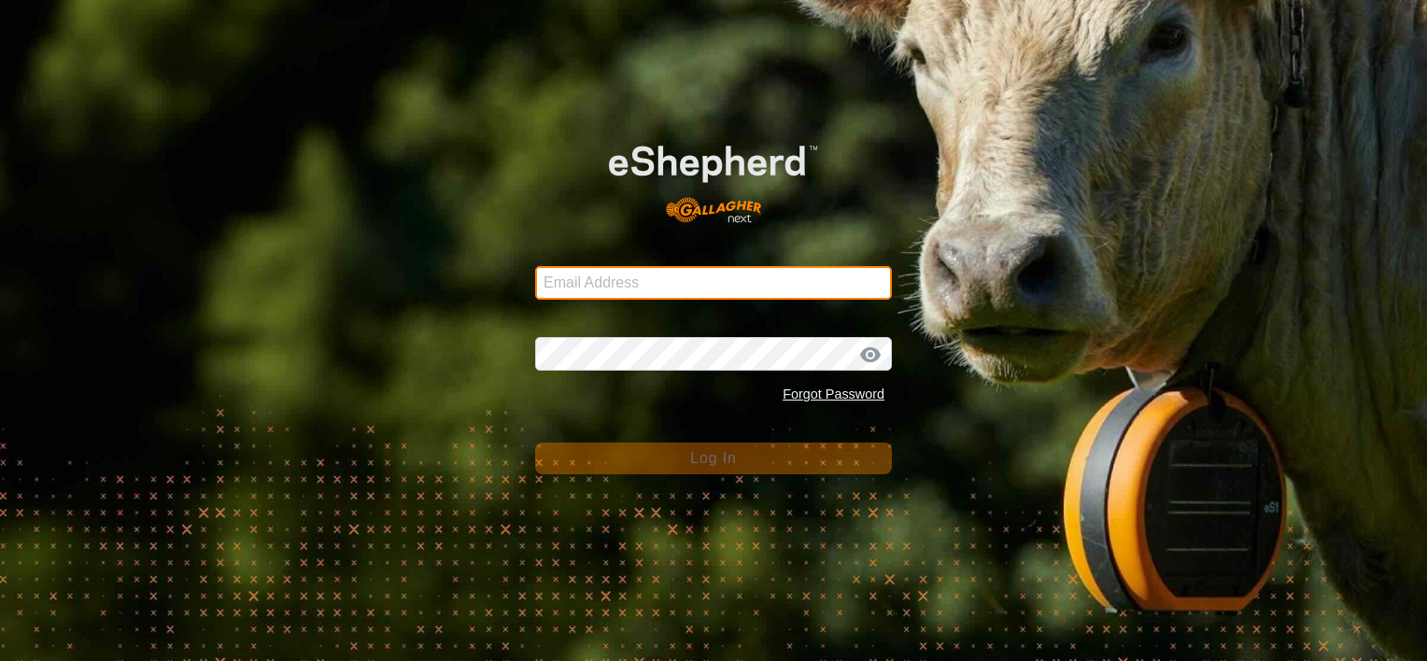
type input "shiellcanyoncattle@gmail.com"
